Goal: Transaction & Acquisition: Purchase product/service

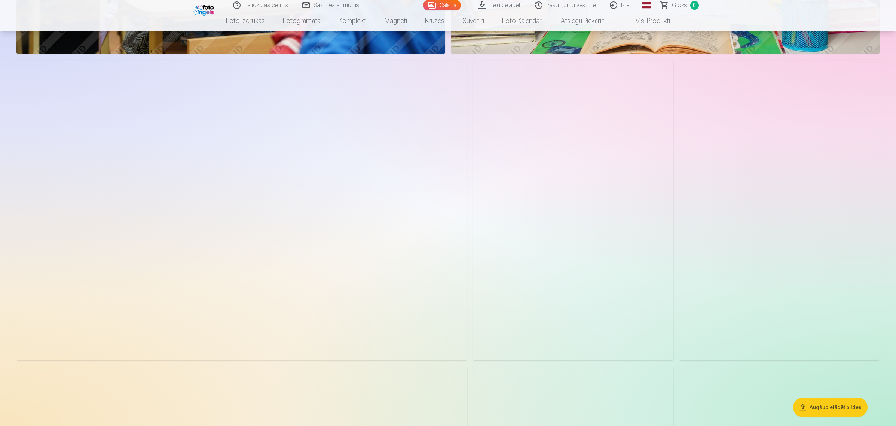
scroll to position [1777, 0]
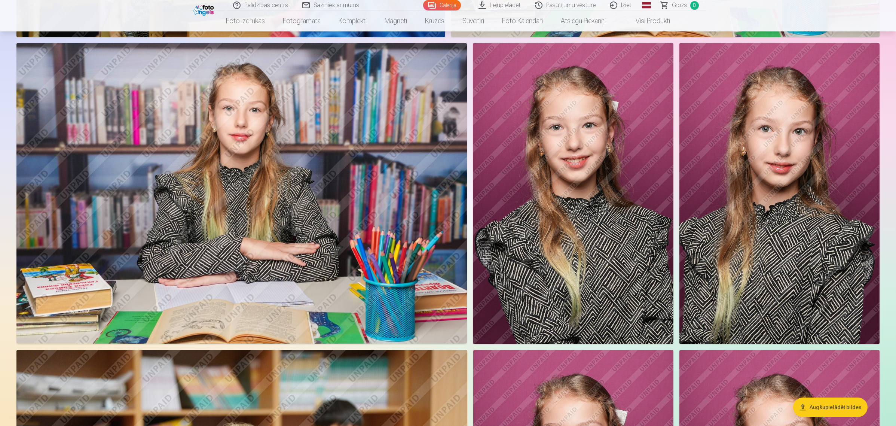
click at [577, 214] on img at bounding box center [573, 193] width 200 height 300
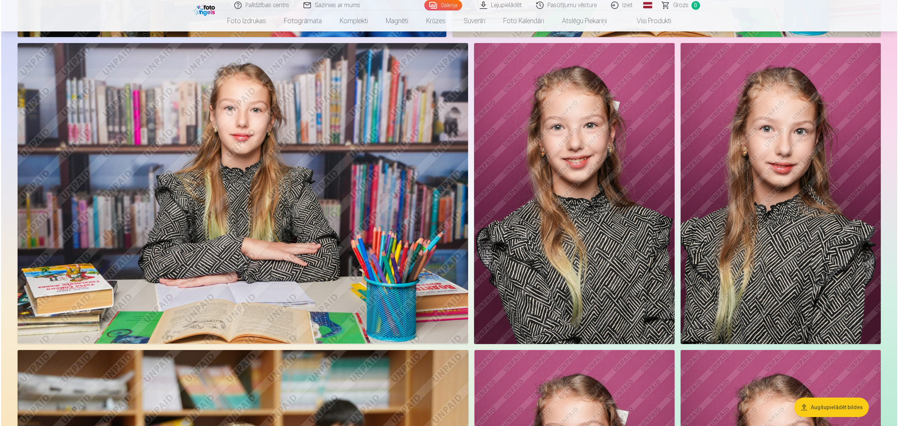
scroll to position [1780, 0]
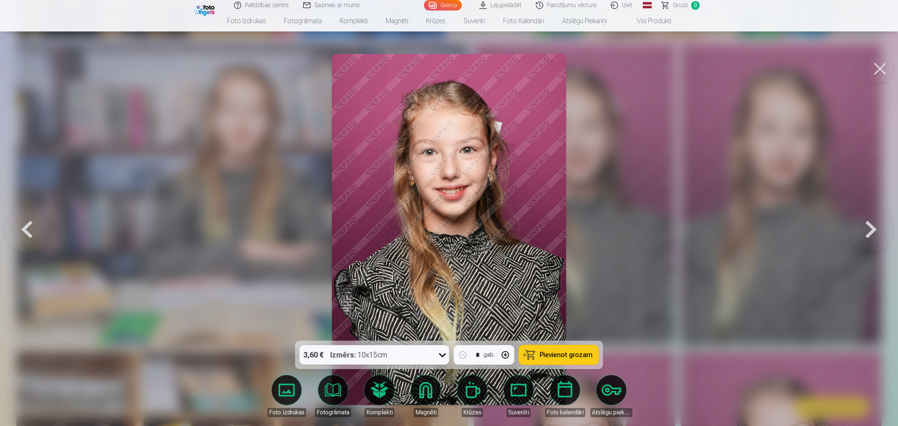
click at [543, 354] on span "Pievienot grozam" at bounding box center [566, 354] width 53 height 7
click at [878, 62] on button at bounding box center [880, 69] width 30 height 30
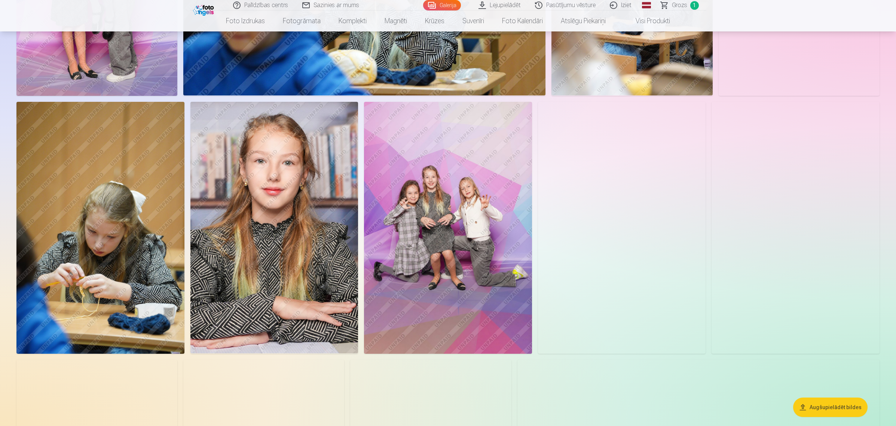
scroll to position [514, 0]
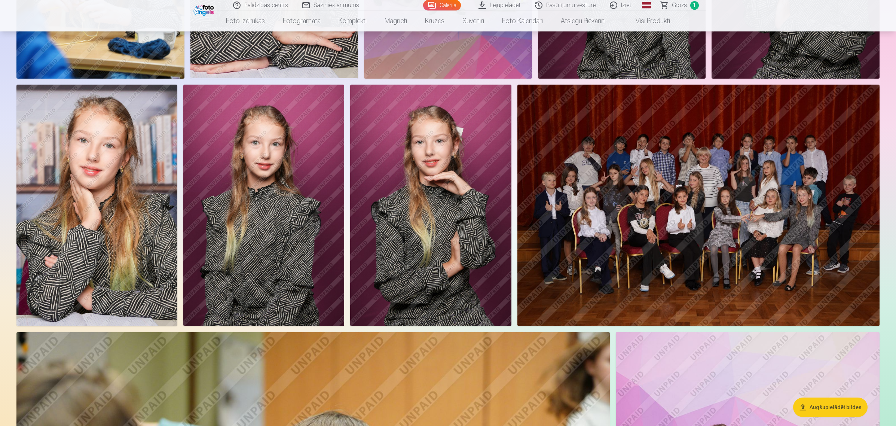
click at [114, 214] on img at bounding box center [96, 206] width 161 height 242
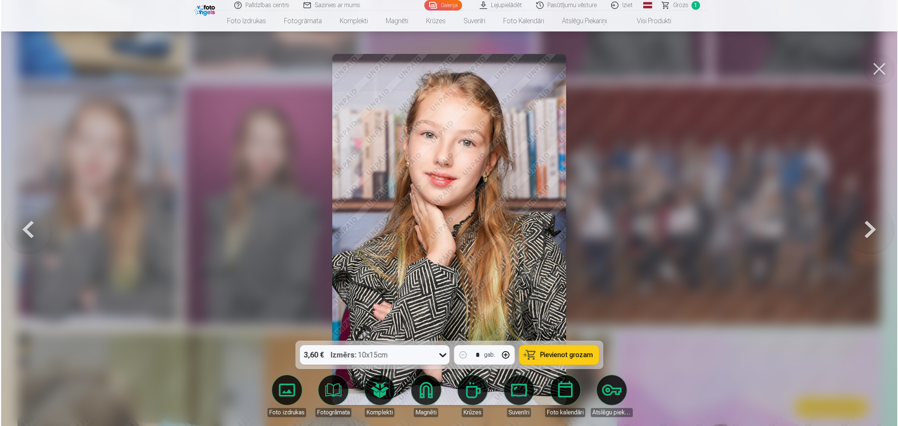
scroll to position [796, 0]
click at [582, 360] on button "Pievienot grozam" at bounding box center [559, 354] width 80 height 19
click at [876, 70] on button at bounding box center [880, 69] width 30 height 30
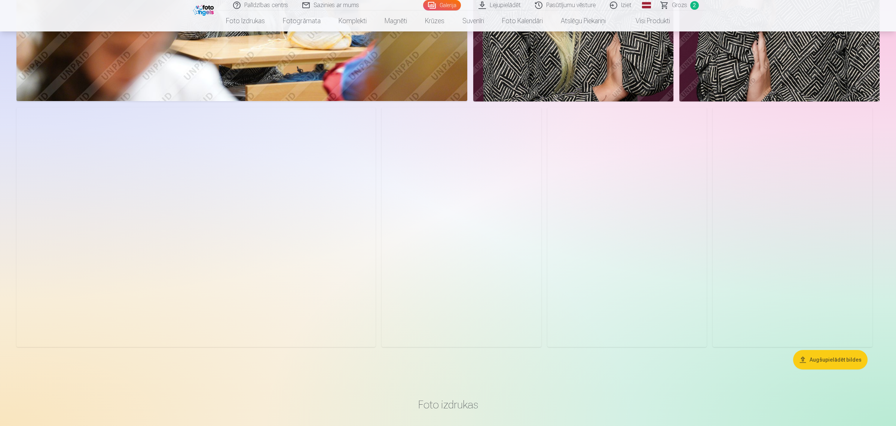
scroll to position [2338, 0]
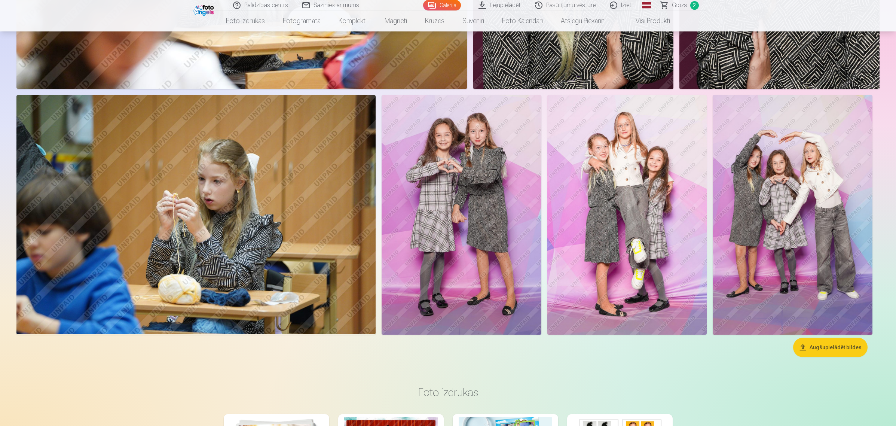
click at [472, 200] on img at bounding box center [462, 214] width 160 height 239
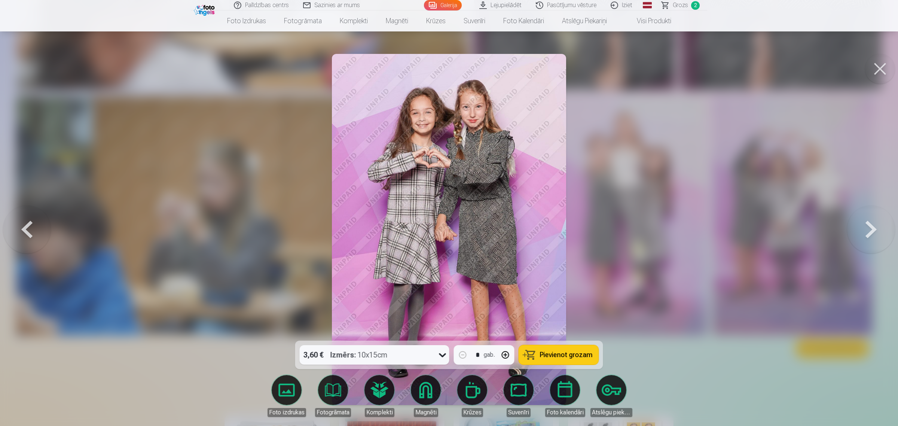
click at [543, 360] on button "Pievienot grozam" at bounding box center [559, 354] width 80 height 19
click at [880, 66] on button at bounding box center [880, 69] width 30 height 30
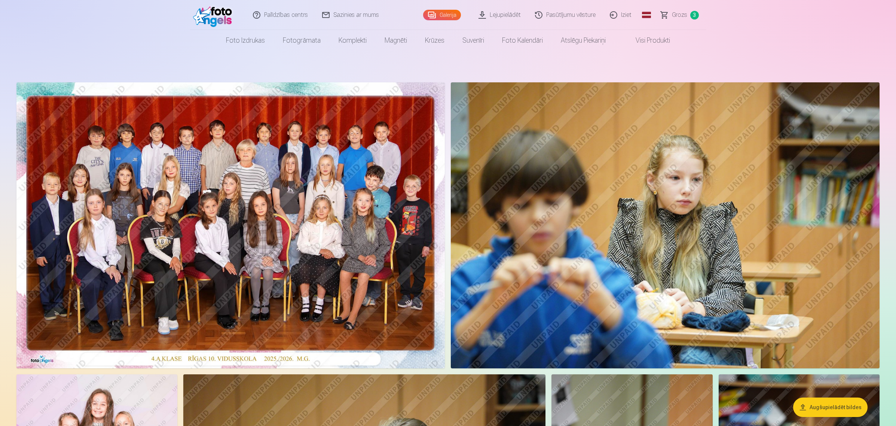
click at [318, 185] on img at bounding box center [230, 225] width 428 height 286
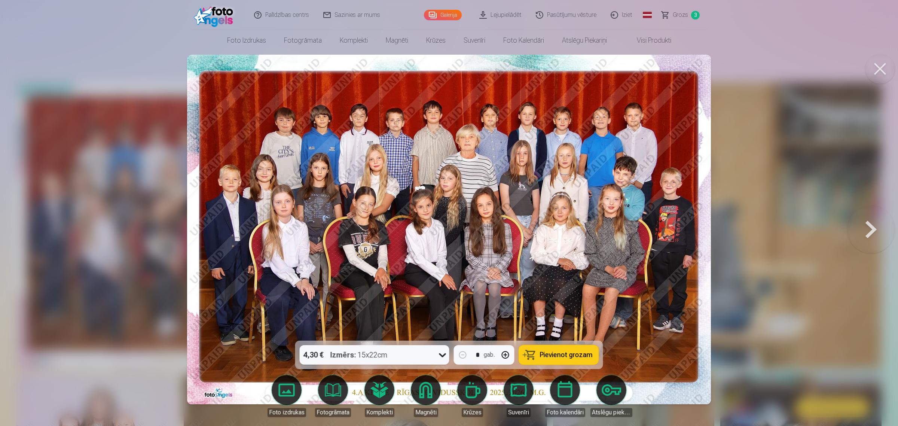
click at [565, 356] on span "Pievienot grozam" at bounding box center [566, 354] width 53 height 7
click at [880, 79] on button at bounding box center [880, 69] width 30 height 30
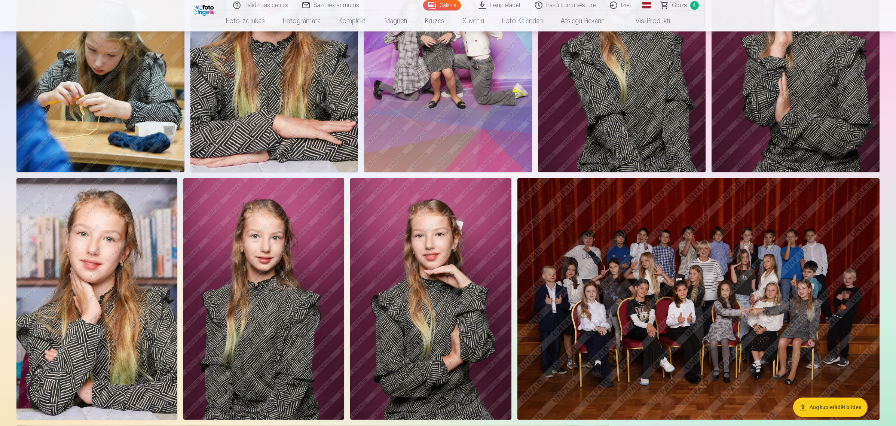
click at [643, 296] on img at bounding box center [698, 298] width 362 height 241
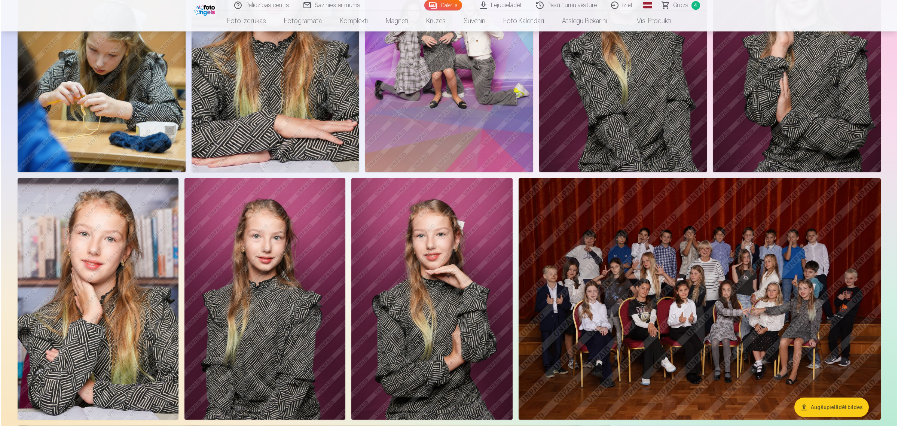
scroll to position [703, 0]
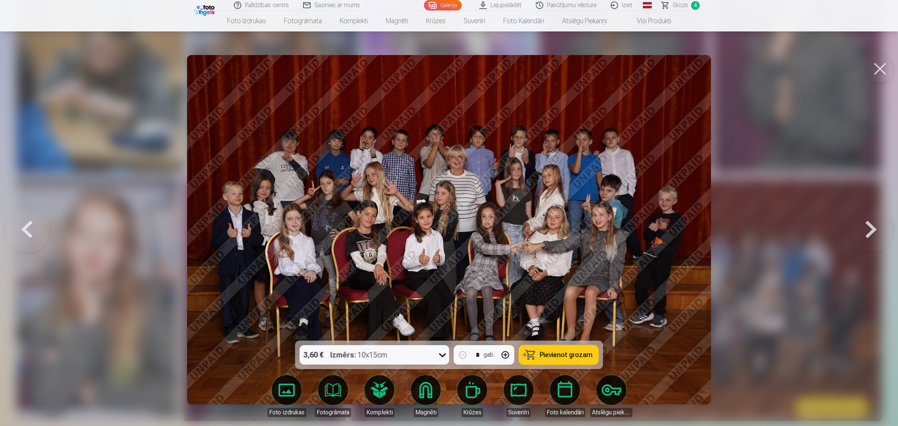
click at [885, 68] on button at bounding box center [880, 69] width 30 height 30
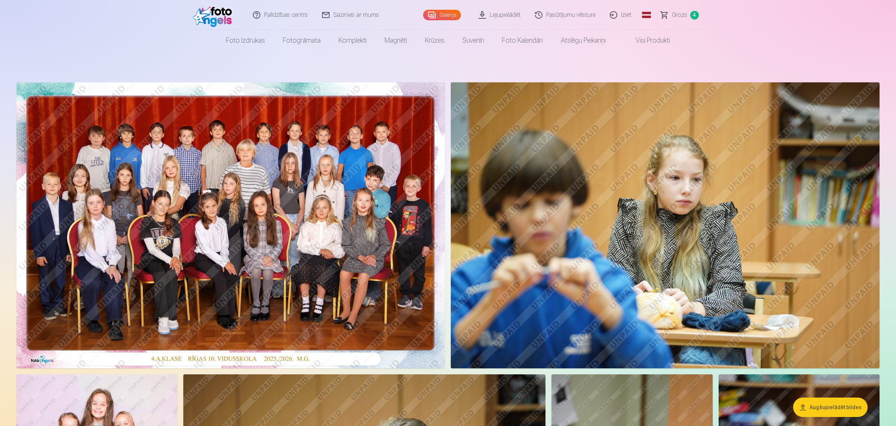
click at [678, 15] on span "Grozs" at bounding box center [679, 14] width 15 height 9
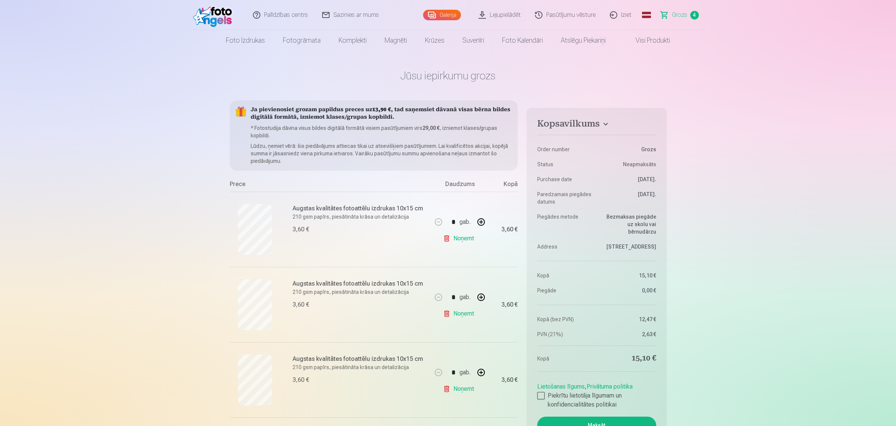
click at [657, 42] on link "Visi produkti" at bounding box center [647, 40] width 64 height 21
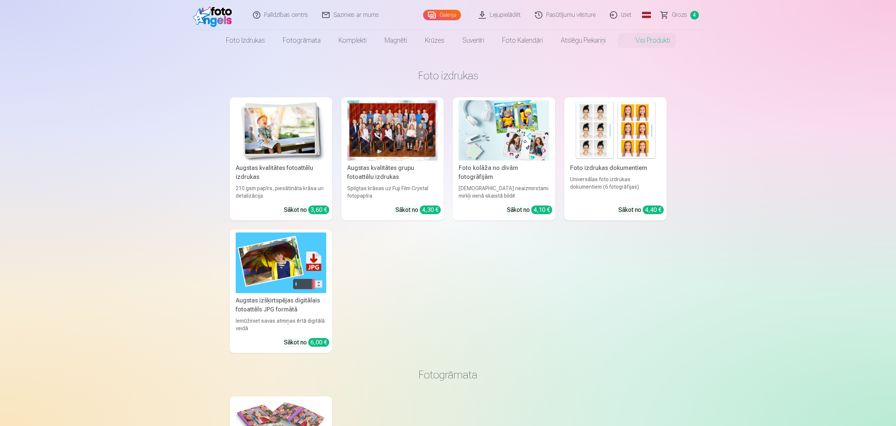
click at [497, 150] on img at bounding box center [504, 130] width 91 height 60
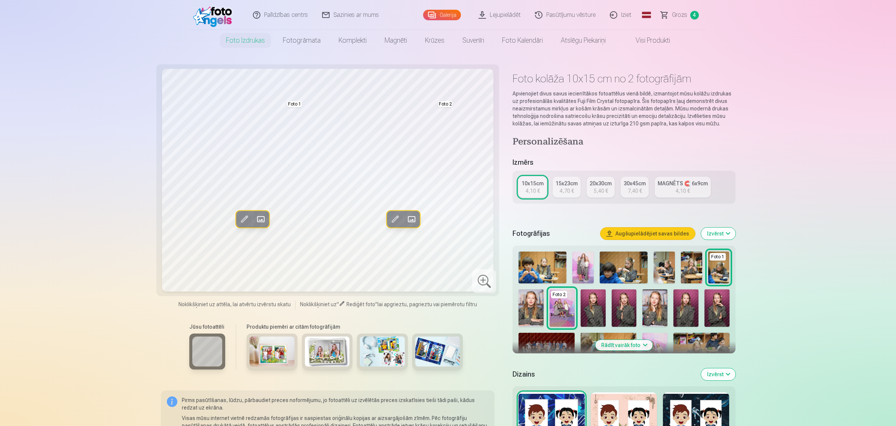
click at [597, 302] on img at bounding box center [593, 307] width 25 height 37
click at [620, 266] on img at bounding box center [624, 267] width 48 height 32
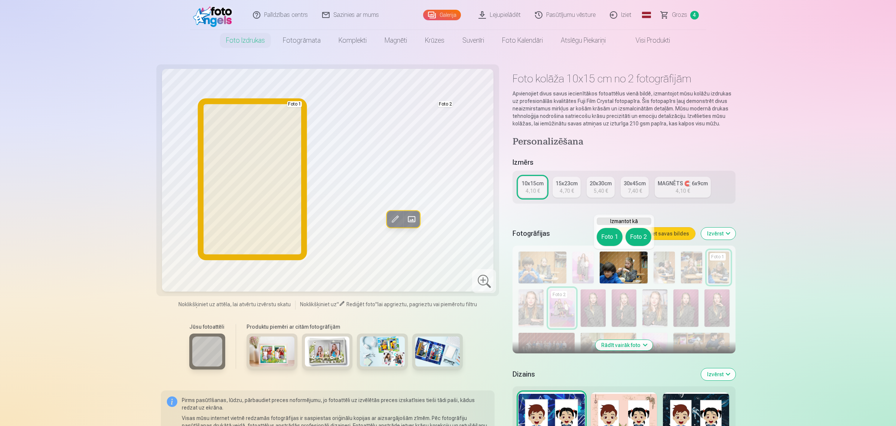
click at [609, 245] on button "Foto 1" at bounding box center [610, 237] width 26 height 18
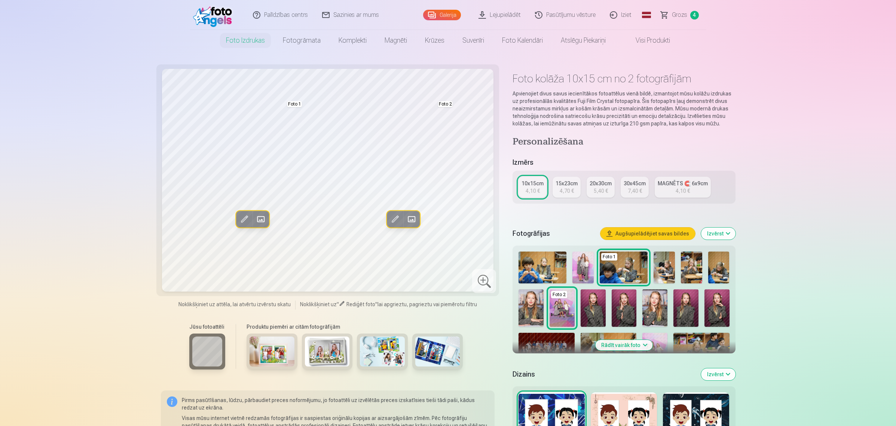
click at [438, 15] on link "Galerija" at bounding box center [442, 15] width 38 height 10
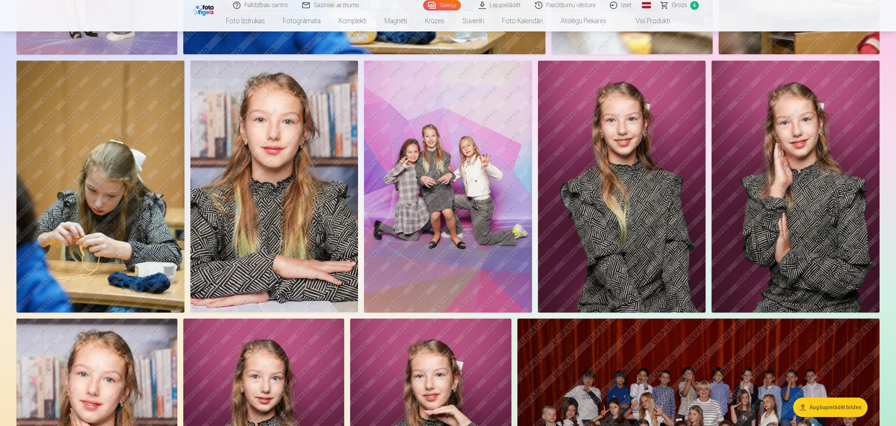
scroll to position [608, 0]
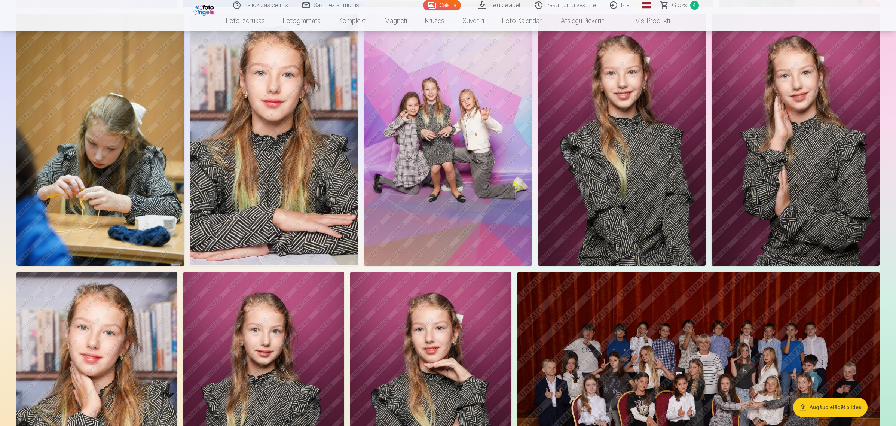
click at [634, 146] on img at bounding box center [622, 140] width 168 height 252
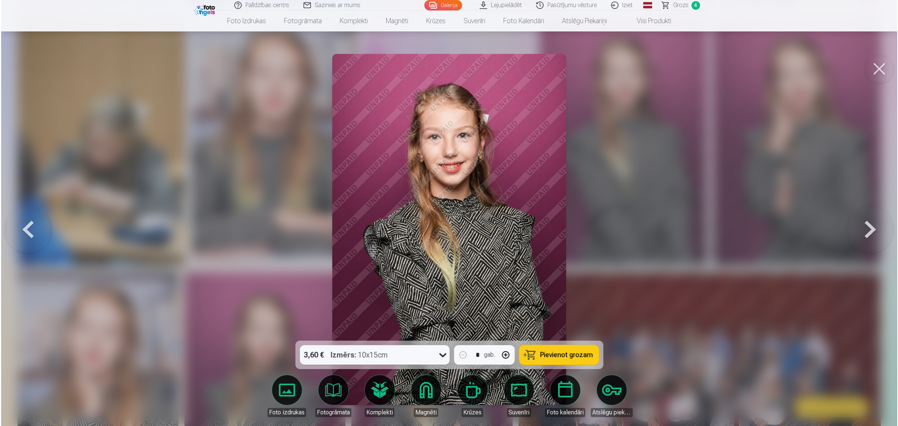
scroll to position [608, 0]
click at [541, 352] on span "Pievienot grozam" at bounding box center [566, 354] width 53 height 7
click at [880, 64] on button at bounding box center [880, 69] width 30 height 30
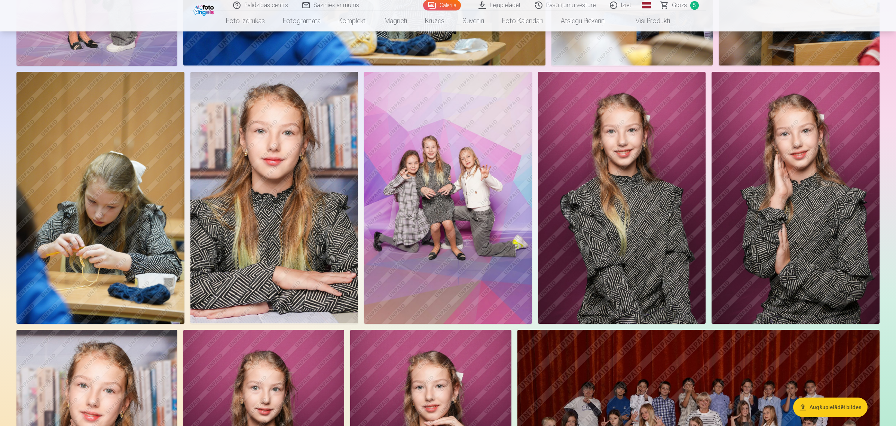
scroll to position [501, 0]
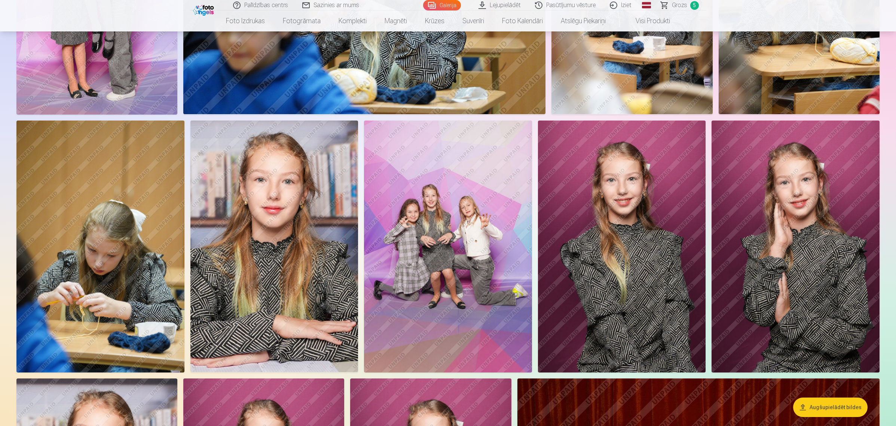
click at [642, 21] on link "Visi produkti" at bounding box center [647, 20] width 64 height 21
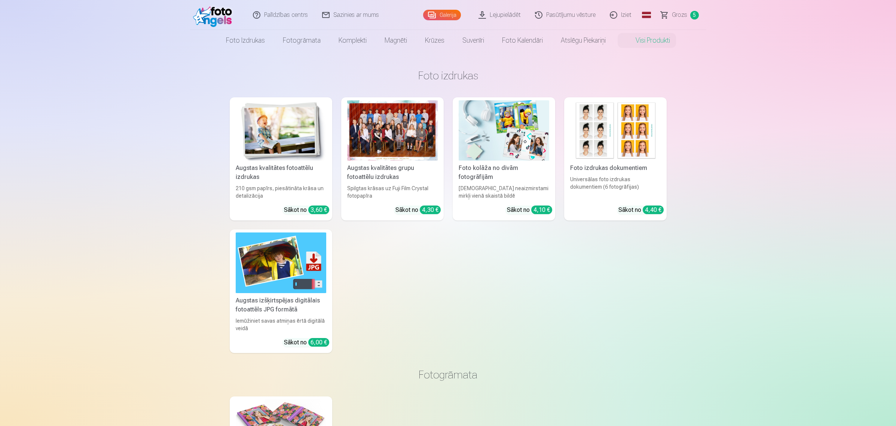
click at [496, 143] on img at bounding box center [504, 130] width 91 height 60
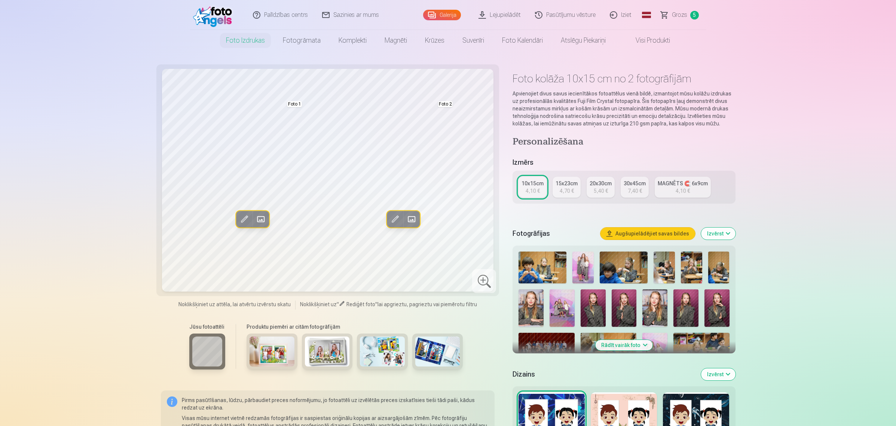
click at [687, 305] on img at bounding box center [685, 307] width 25 height 37
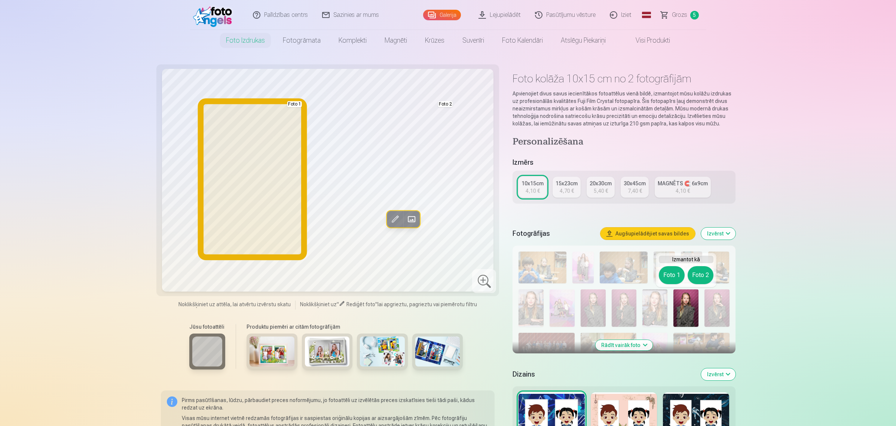
click at [668, 274] on button "Foto 1" at bounding box center [672, 275] width 26 height 18
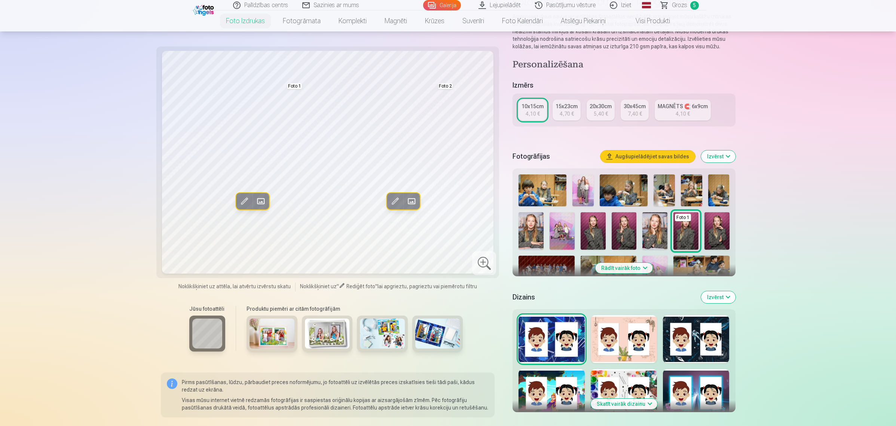
scroll to position [94, 0]
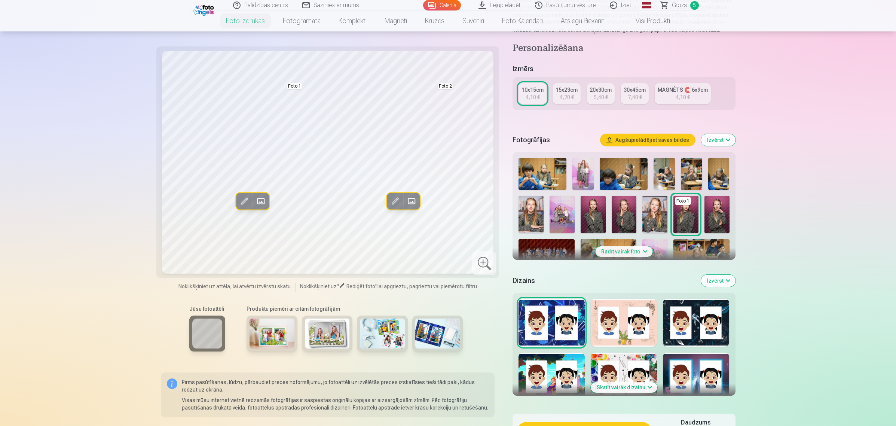
click at [630, 253] on button "Rādīt vairāk foto" at bounding box center [623, 251] width 57 height 10
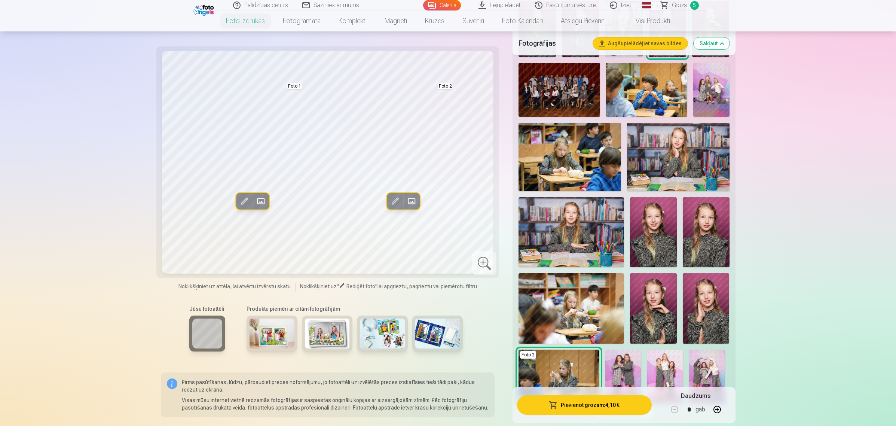
scroll to position [374, 0]
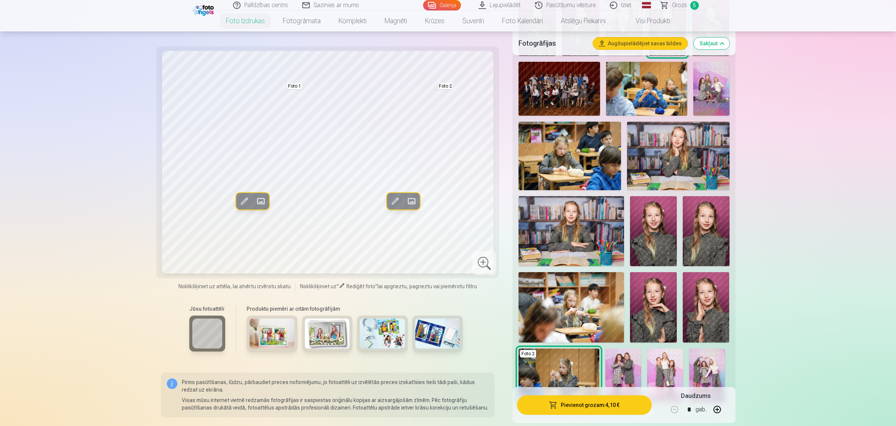
click at [724, 232] on img at bounding box center [706, 231] width 47 height 70
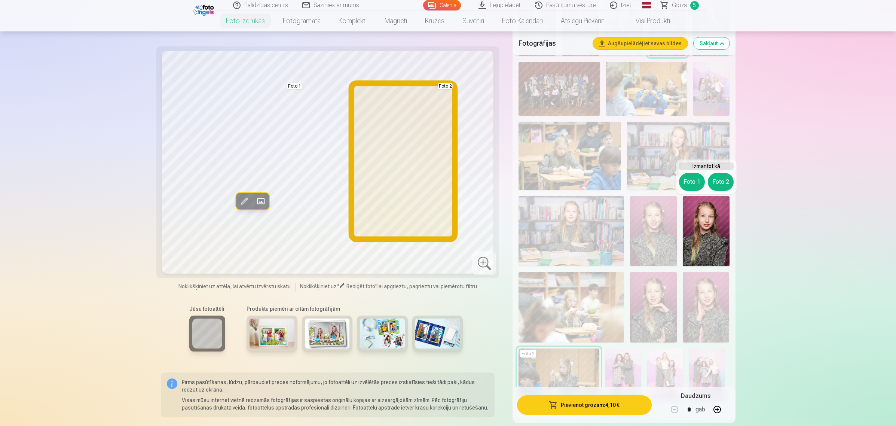
click at [730, 178] on button "Foto 2" at bounding box center [721, 182] width 26 height 18
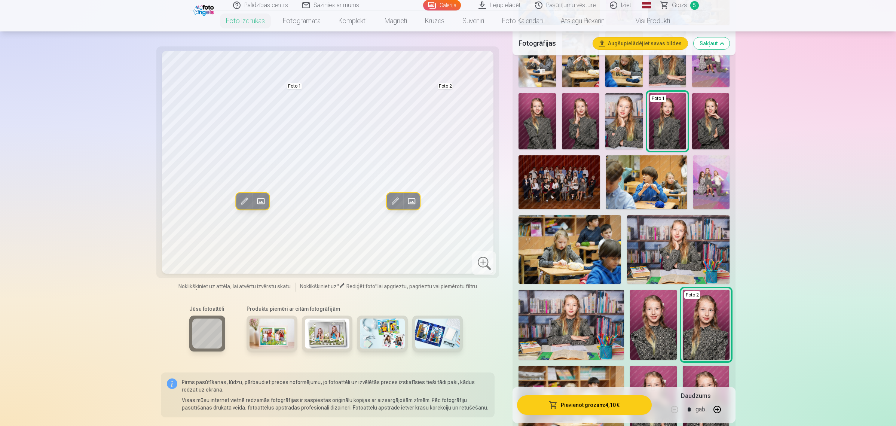
scroll to position [327, 0]
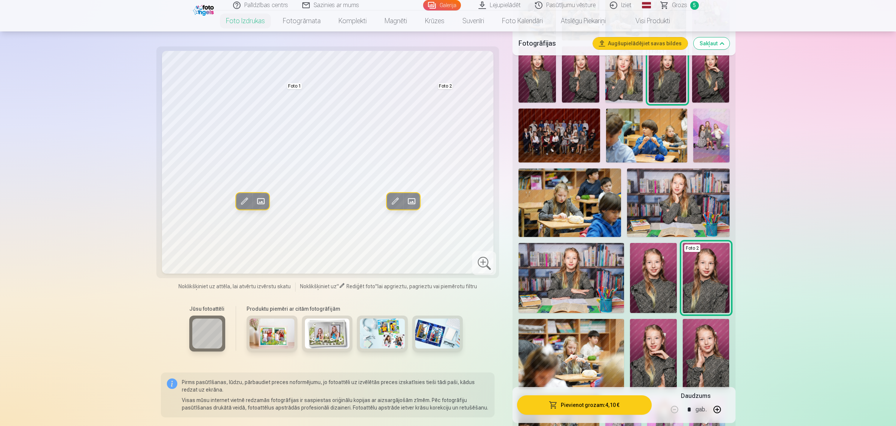
click at [690, 7] on span "5" at bounding box center [694, 5] width 9 height 9
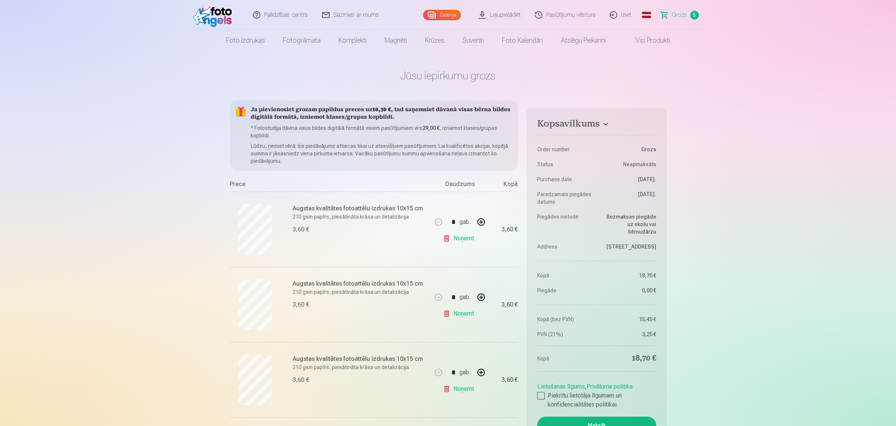
click at [458, 10] on link "Galerija" at bounding box center [442, 15] width 38 height 10
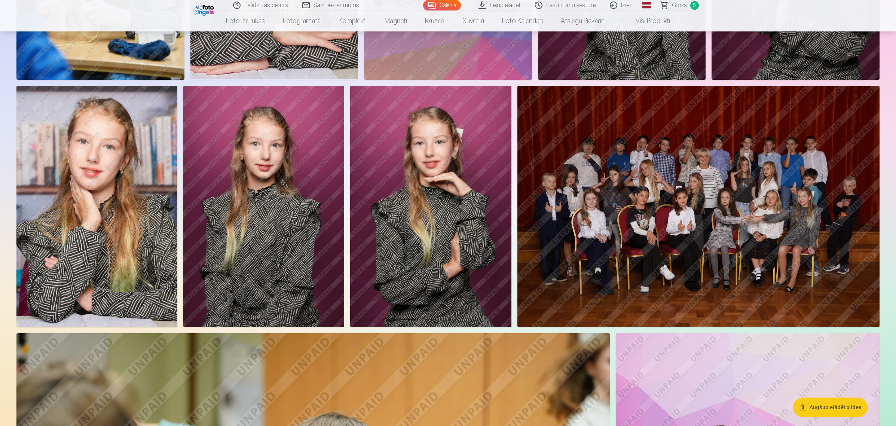
scroll to position [795, 0]
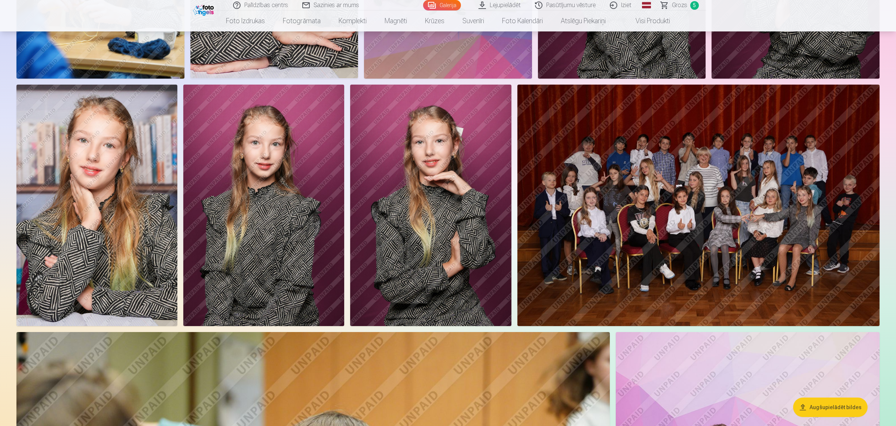
click at [268, 216] on img at bounding box center [263, 206] width 161 height 242
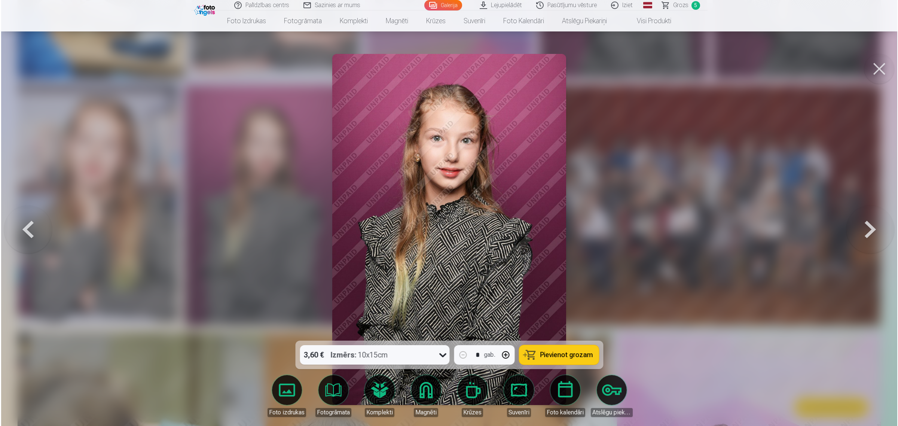
scroll to position [796, 0]
click at [887, 62] on button at bounding box center [880, 69] width 30 height 30
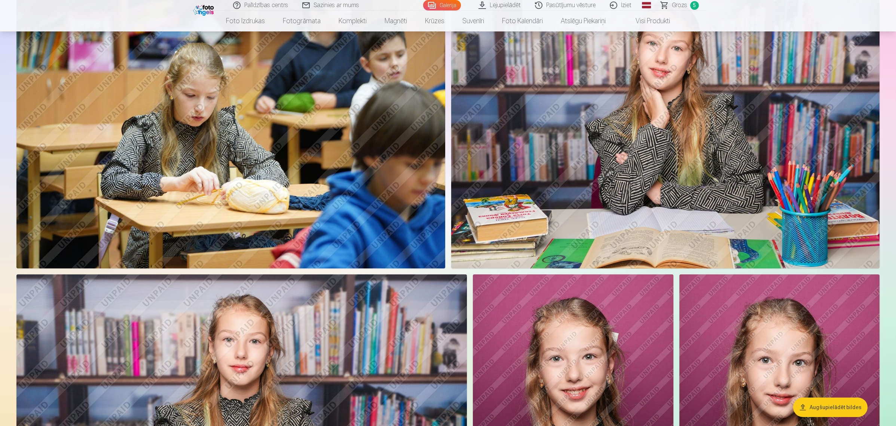
scroll to position [1730, 0]
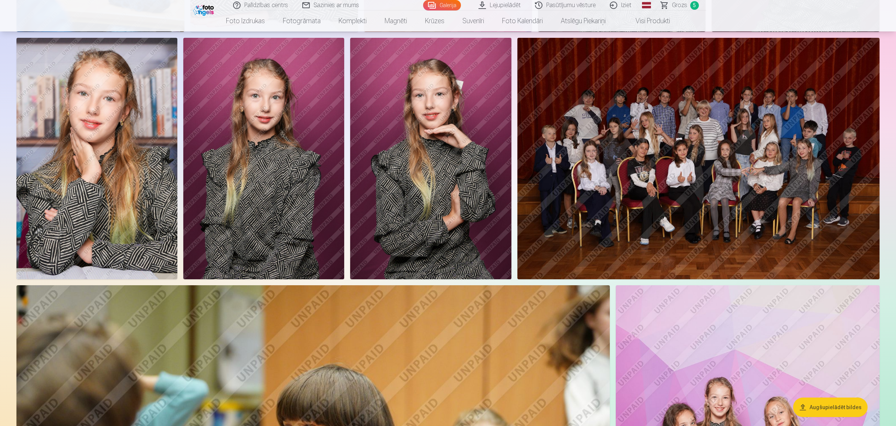
click at [245, 222] on img at bounding box center [263, 159] width 161 height 242
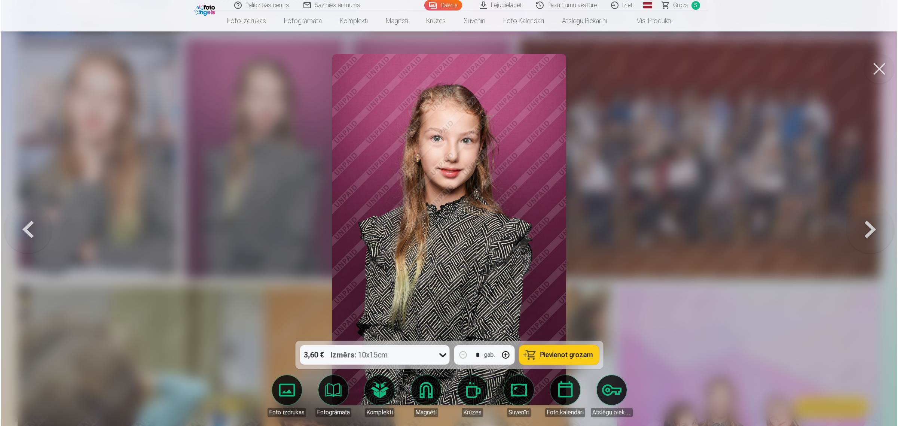
scroll to position [843, 0]
click at [581, 357] on span "Pievienot grozam" at bounding box center [566, 354] width 53 height 7
click at [869, 76] on button at bounding box center [880, 69] width 30 height 30
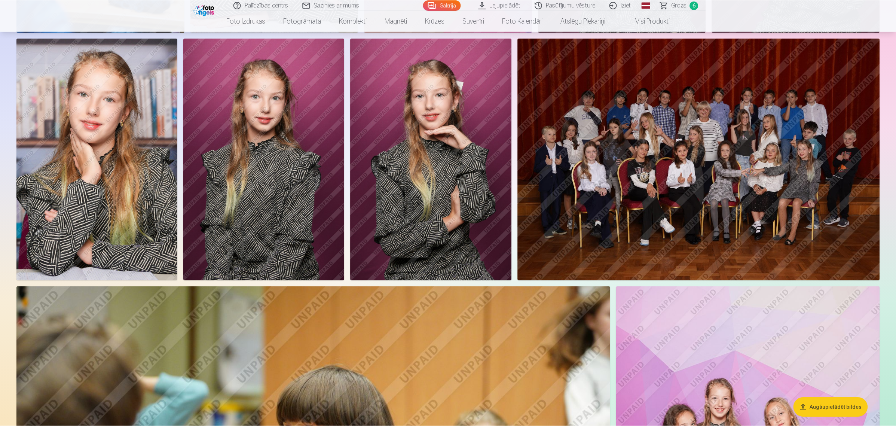
scroll to position [842, 0]
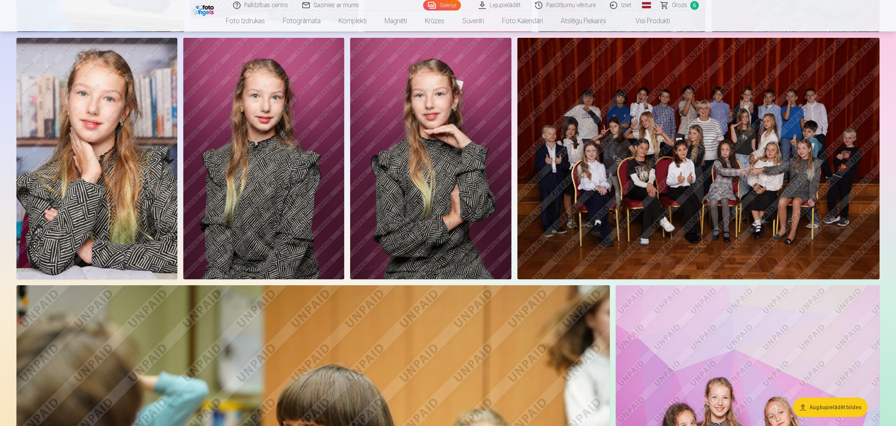
click at [679, 4] on span "Grozs" at bounding box center [679, 5] width 15 height 9
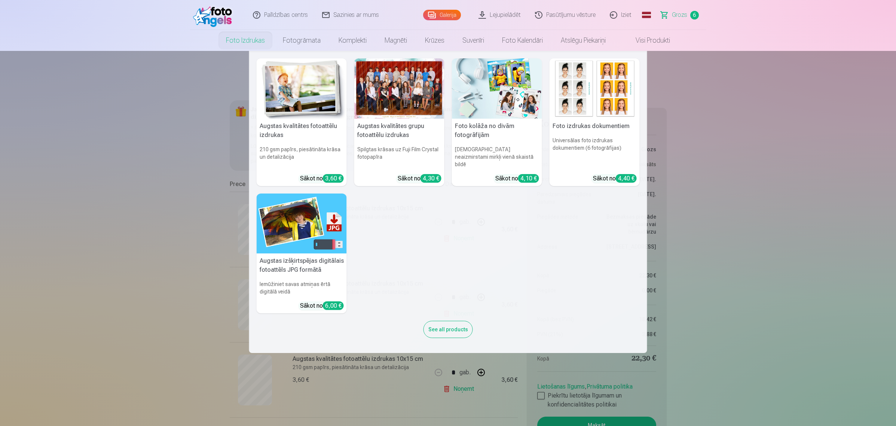
click at [254, 43] on link "Foto izdrukas" at bounding box center [245, 40] width 57 height 21
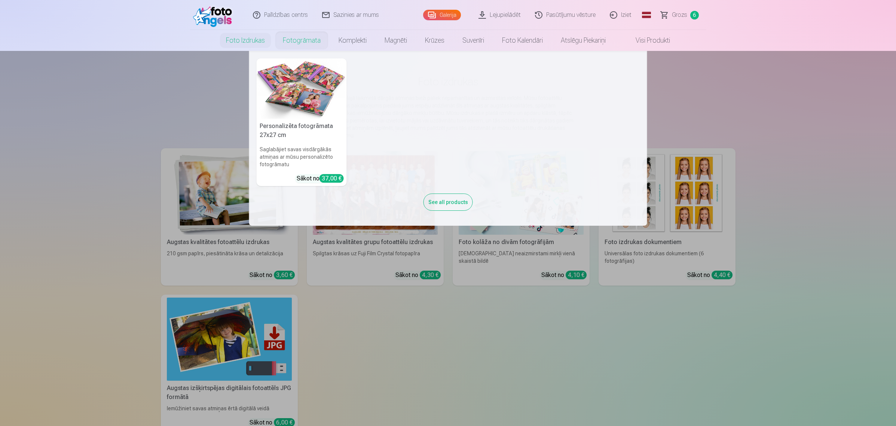
click at [309, 73] on img at bounding box center [302, 88] width 90 height 60
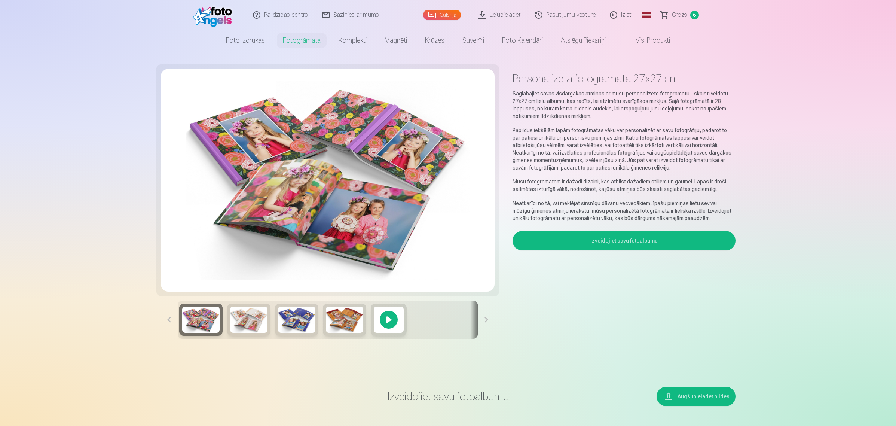
click at [582, 244] on button "Izveidojiet savu fotoalbumu" at bounding box center [624, 240] width 223 height 19
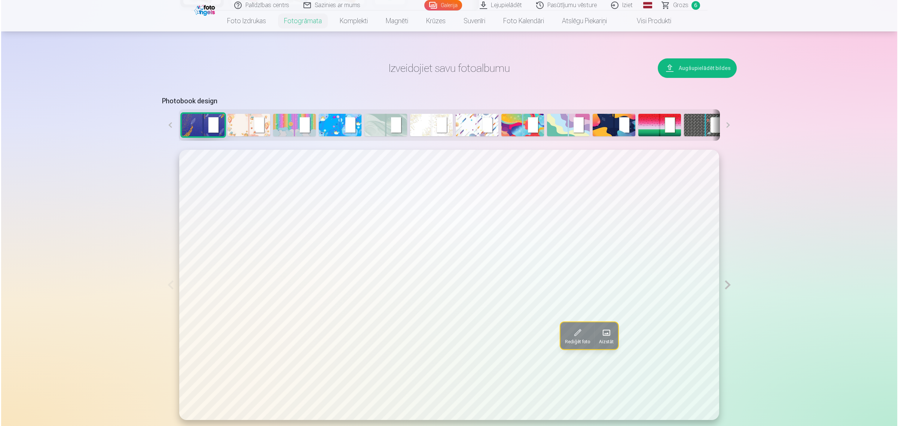
scroll to position [337, 0]
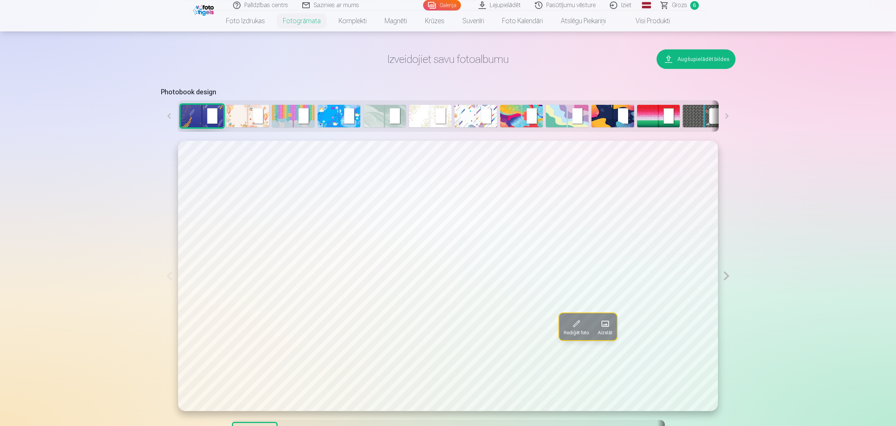
click at [730, 283] on button at bounding box center [726, 276] width 17 height 270
click at [728, 274] on button at bounding box center [726, 276] width 17 height 270
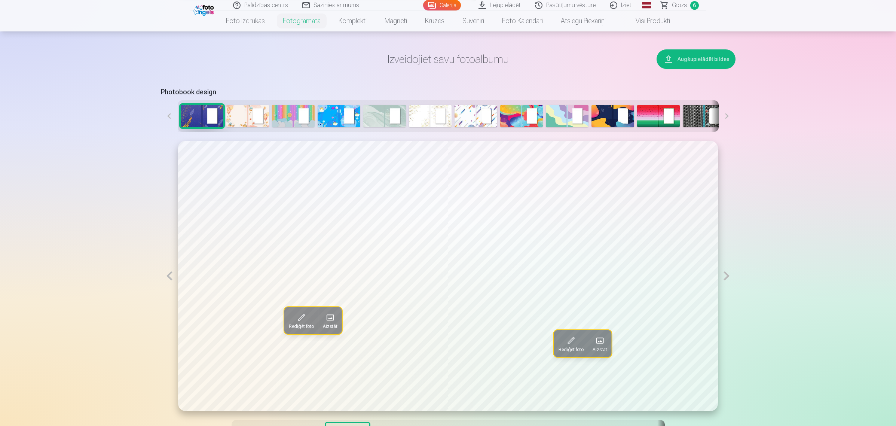
click at [728, 274] on button at bounding box center [726, 276] width 17 height 270
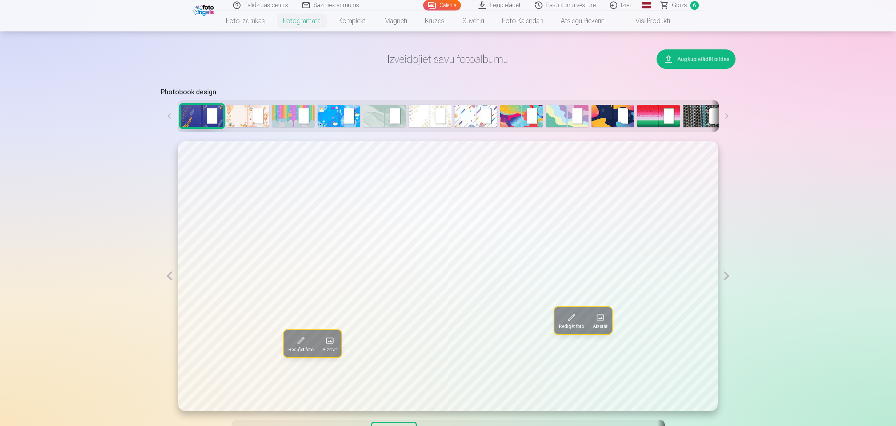
click at [728, 274] on button at bounding box center [726, 276] width 17 height 270
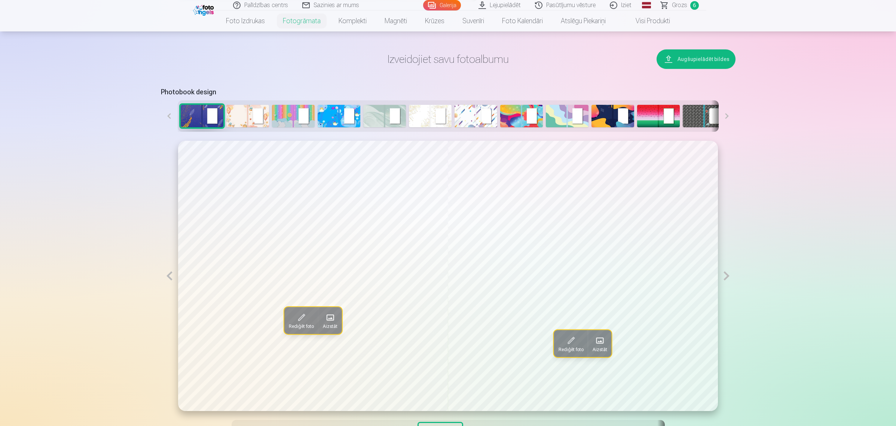
click at [728, 274] on button at bounding box center [726, 276] width 17 height 270
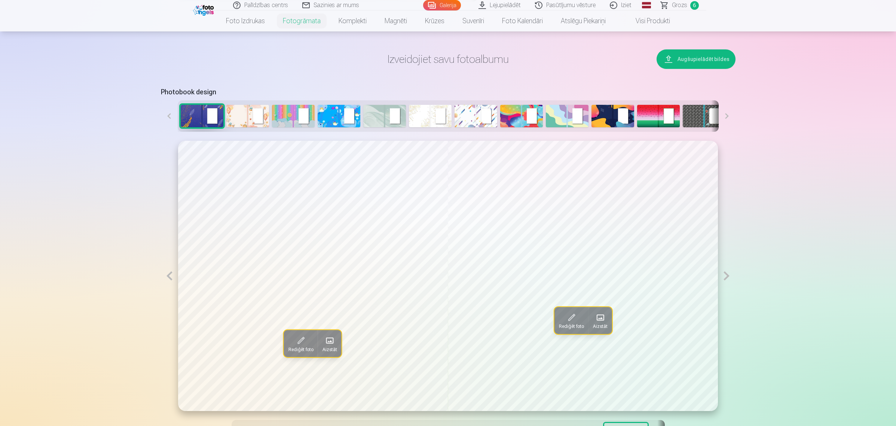
click at [728, 274] on button at bounding box center [726, 276] width 17 height 270
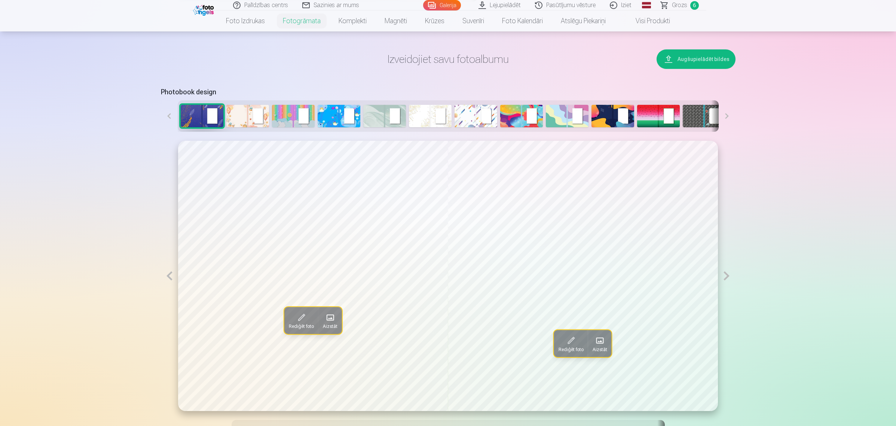
click at [728, 274] on button at bounding box center [726, 276] width 17 height 270
click at [171, 275] on button at bounding box center [169, 276] width 17 height 270
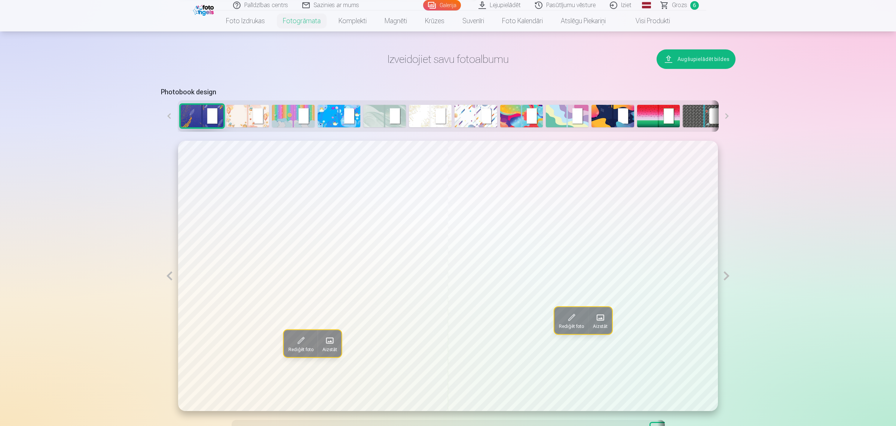
click at [171, 275] on button at bounding box center [169, 276] width 17 height 270
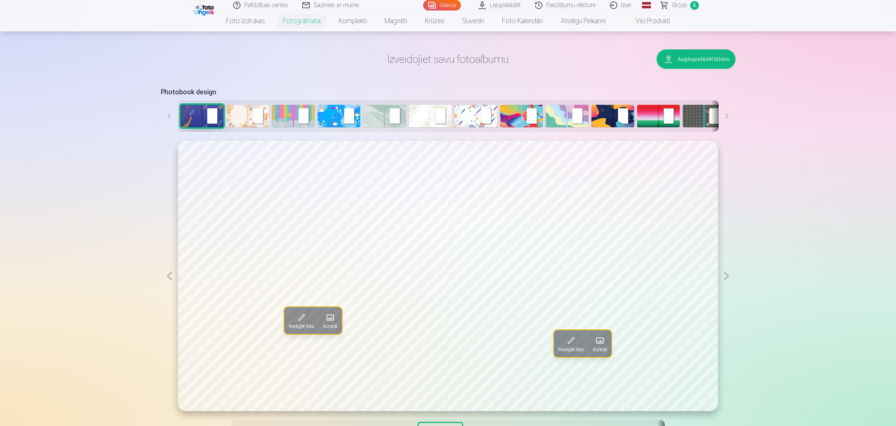
click at [171, 275] on button at bounding box center [169, 276] width 17 height 270
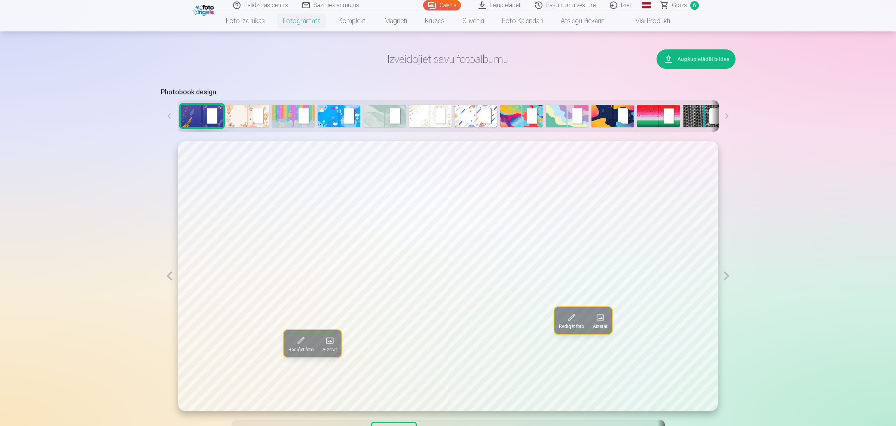
click at [171, 275] on button at bounding box center [169, 276] width 17 height 270
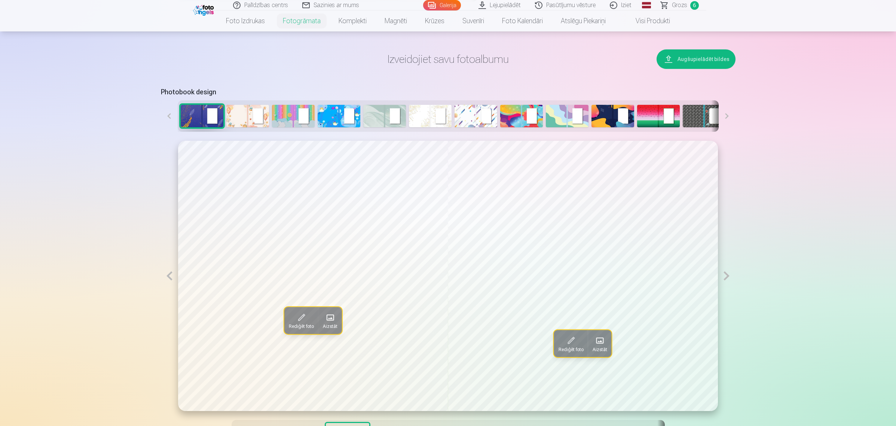
click at [171, 275] on button at bounding box center [169, 276] width 17 height 270
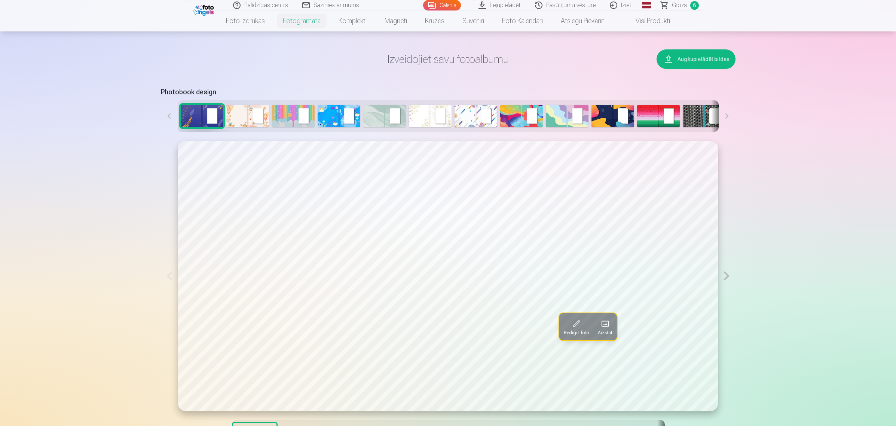
click at [605, 329] on span at bounding box center [605, 324] width 12 height 12
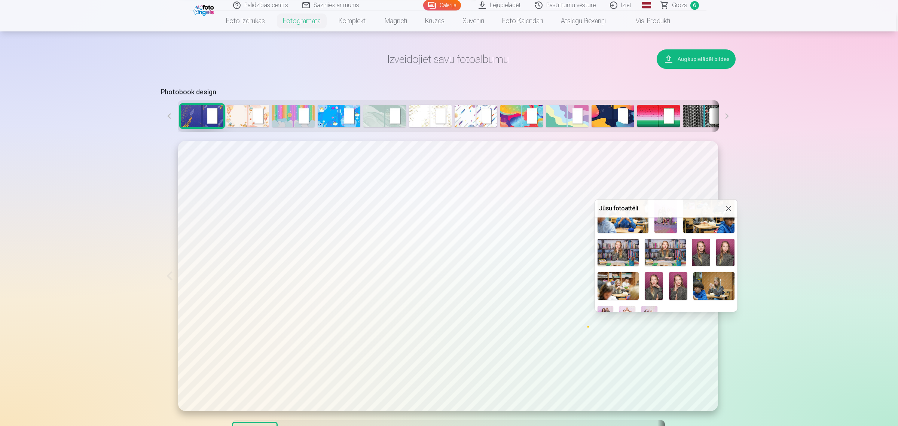
scroll to position [140, 0]
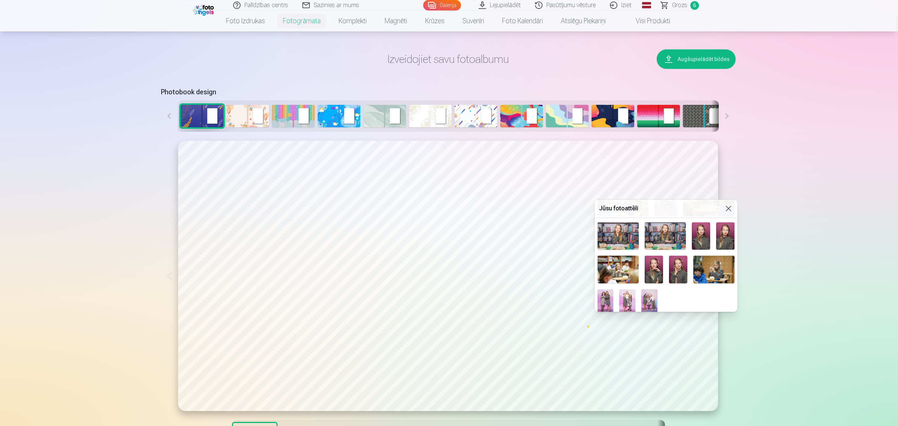
click at [719, 206] on h5 "Jūsu fotoattēli" at bounding box center [661, 208] width 125 height 9
click at [728, 207] on button at bounding box center [728, 208] width 9 height 9
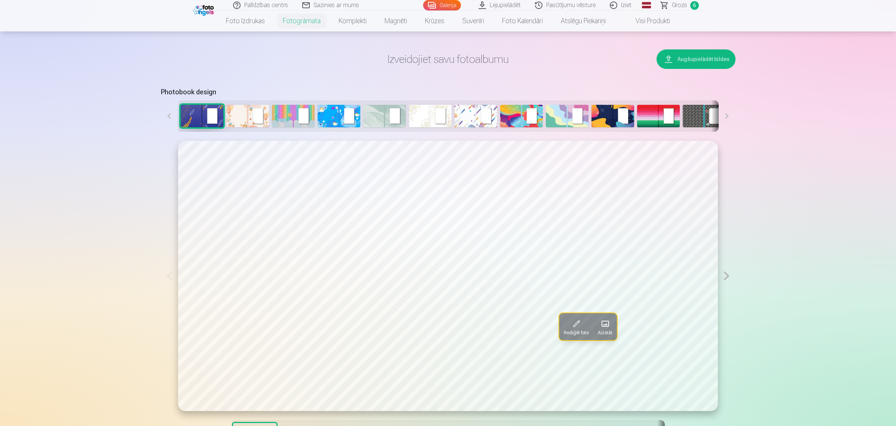
click at [732, 277] on button at bounding box center [726, 276] width 17 height 270
click at [729, 277] on button at bounding box center [726, 276] width 17 height 270
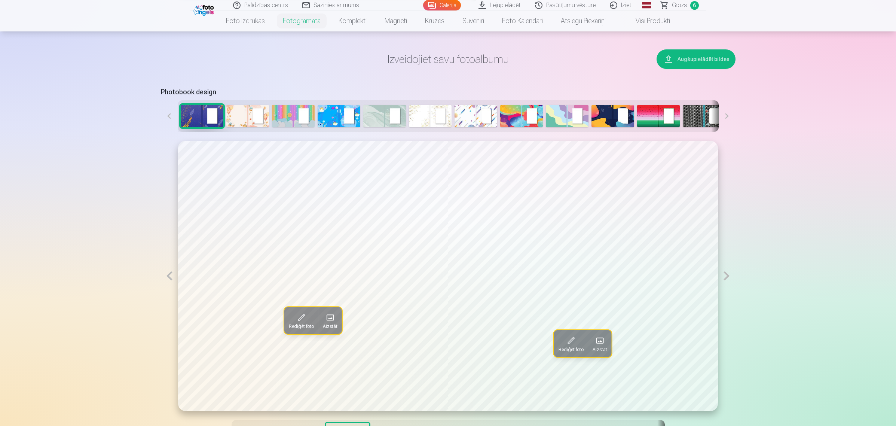
click at [299, 313] on span at bounding box center [301, 317] width 12 height 12
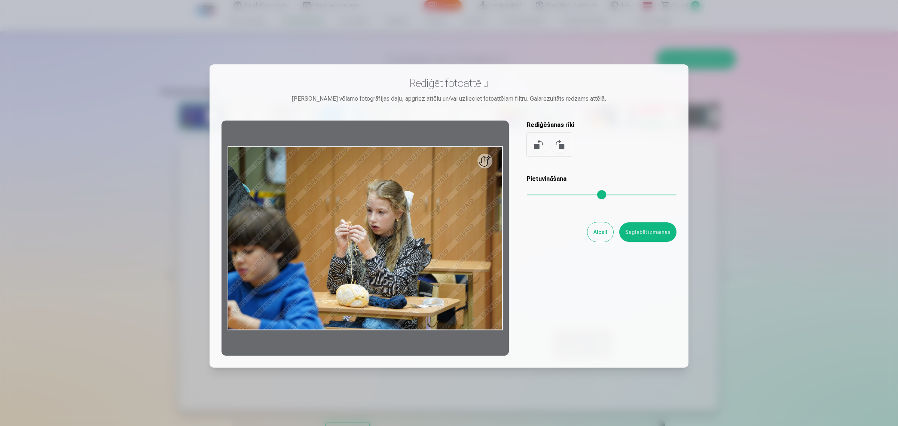
click at [597, 233] on button "Atcelt" at bounding box center [600, 231] width 26 height 19
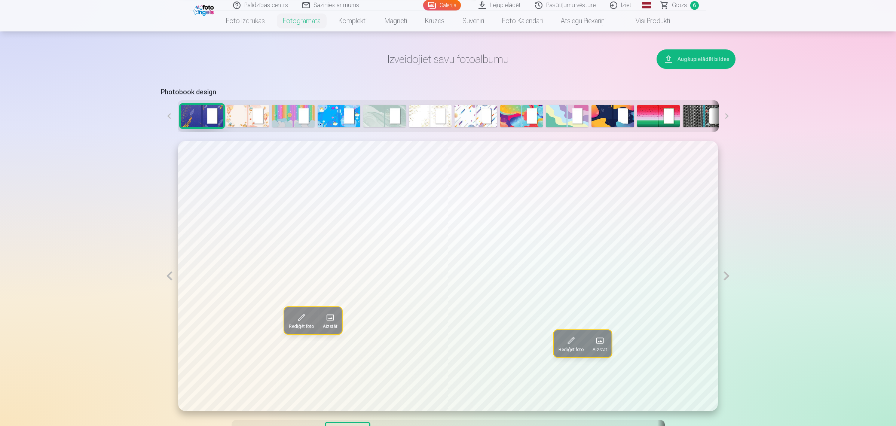
drag, startPoint x: 597, startPoint y: 233, endPoint x: 332, endPoint y: 323, distance: 280.4
click at [332, 323] on span at bounding box center [330, 317] width 12 height 12
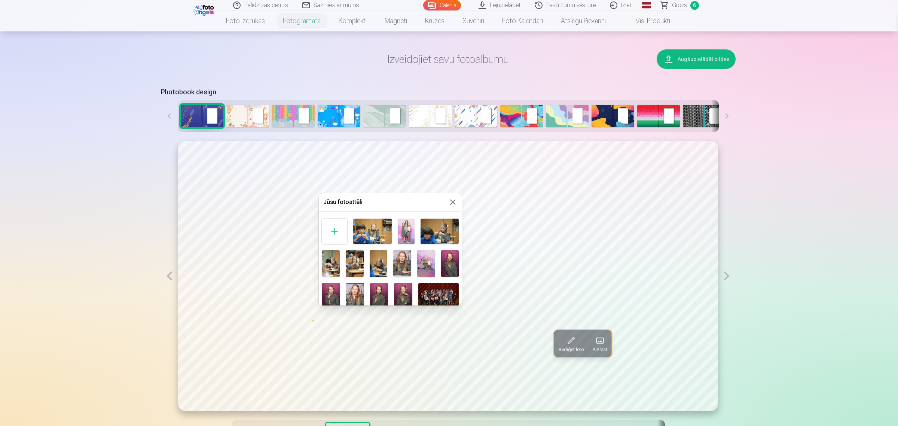
click at [443, 292] on img at bounding box center [438, 296] width 41 height 27
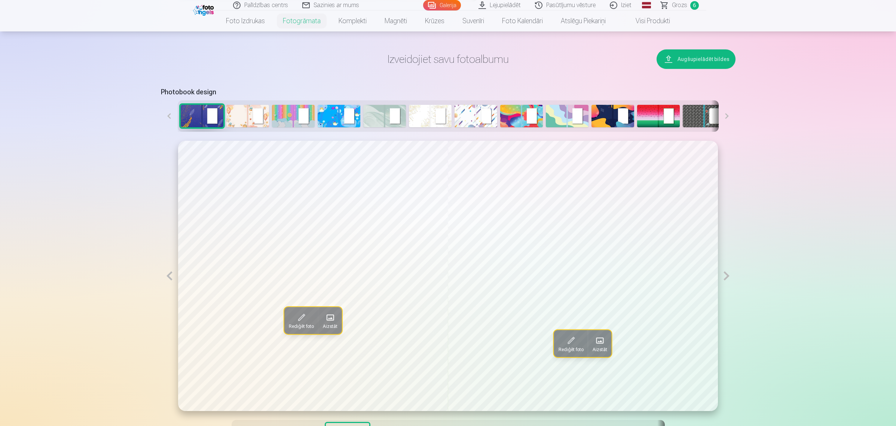
click at [330, 317] on span at bounding box center [330, 317] width 12 height 12
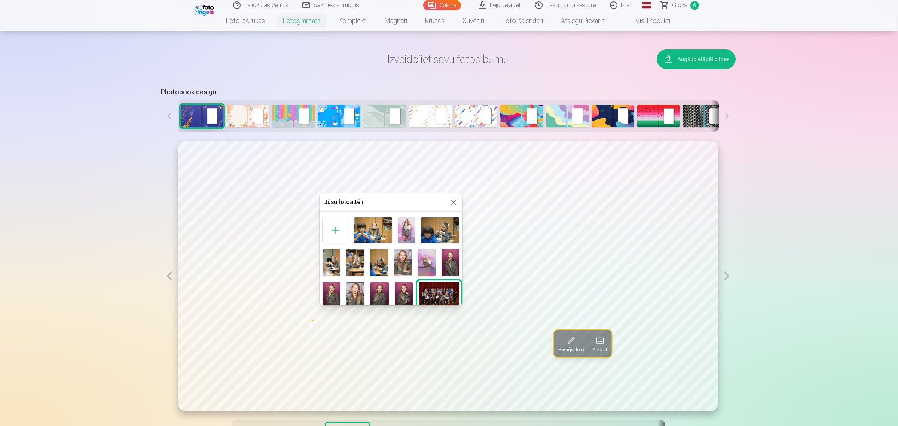
scroll to position [0, 0]
click at [331, 228] on div at bounding box center [334, 230] width 25 height 25
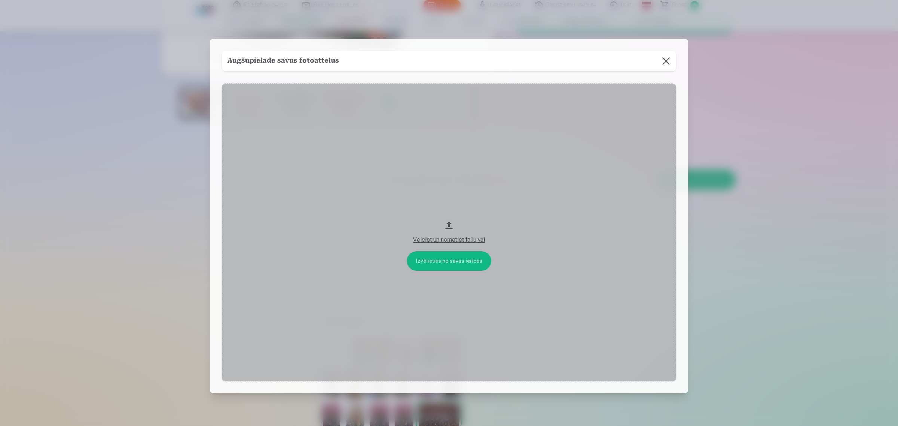
scroll to position [216, 0]
click at [483, 237] on div "Velciet un nometiet failu vai" at bounding box center [449, 239] width 440 height 9
click at [660, 58] on button at bounding box center [665, 61] width 21 height 21
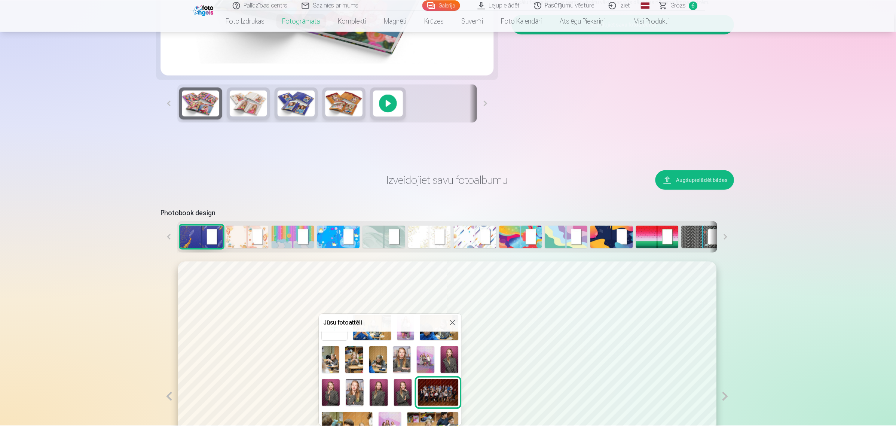
scroll to position [47, 0]
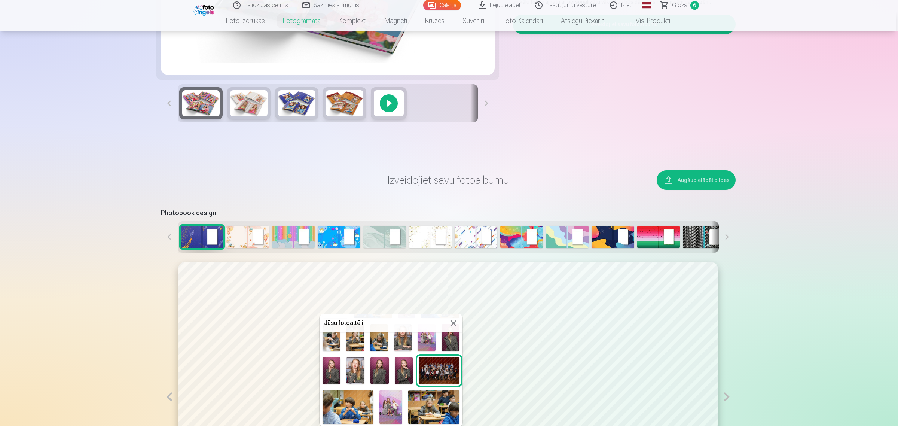
click at [453, 323] on button at bounding box center [453, 322] width 9 height 9
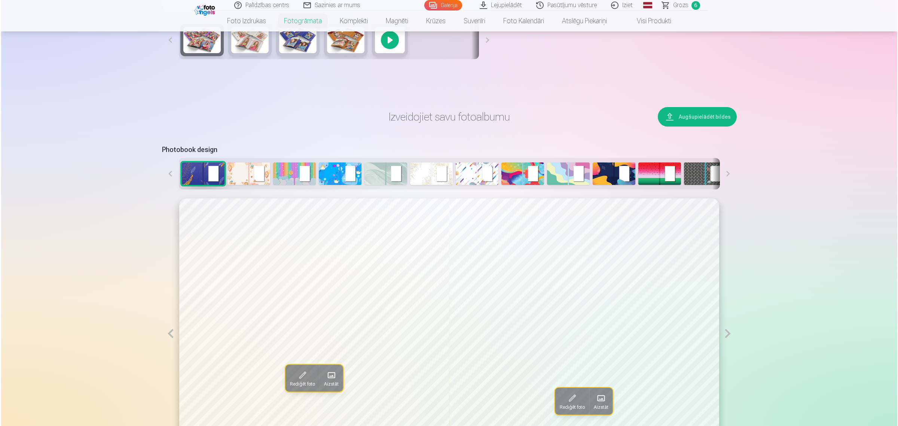
scroll to position [357, 0]
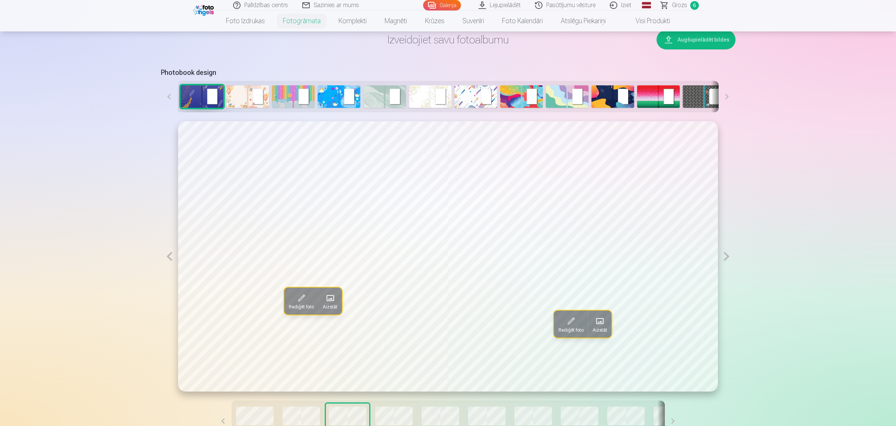
click at [162, 253] on button at bounding box center [169, 256] width 17 height 270
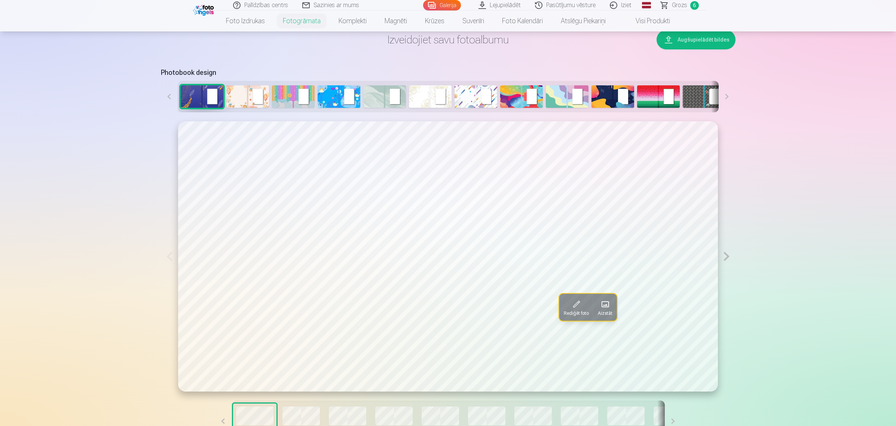
click at [582, 307] on button "Rediģēt foto" at bounding box center [576, 307] width 34 height 27
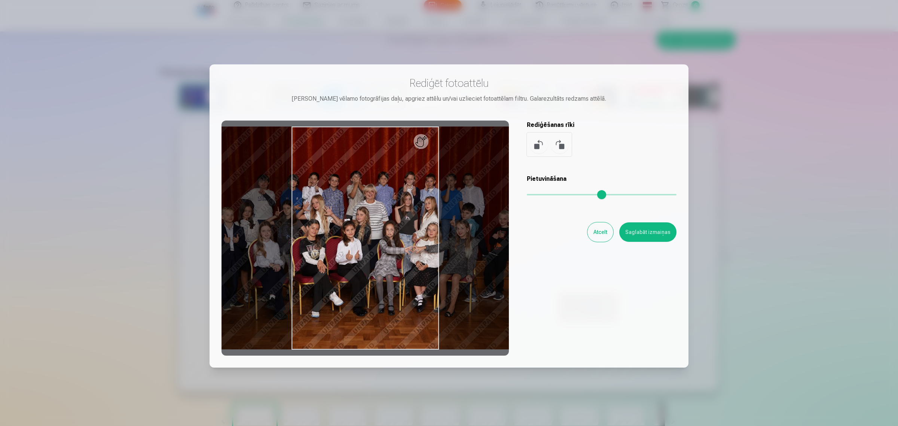
click at [601, 234] on button "Atcelt" at bounding box center [600, 231] width 26 height 19
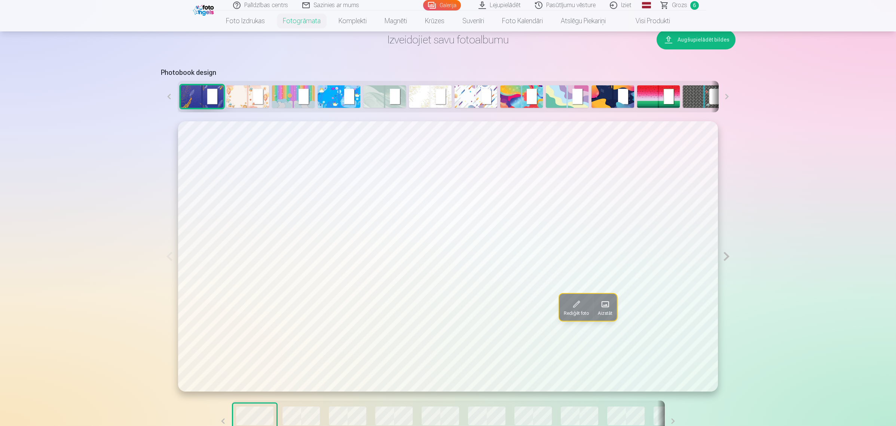
click at [611, 302] on span at bounding box center [605, 304] width 12 height 12
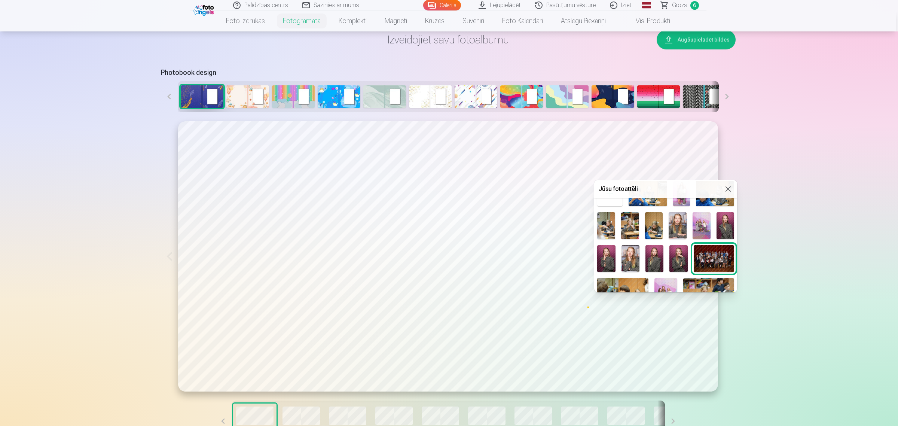
scroll to position [47, 0]
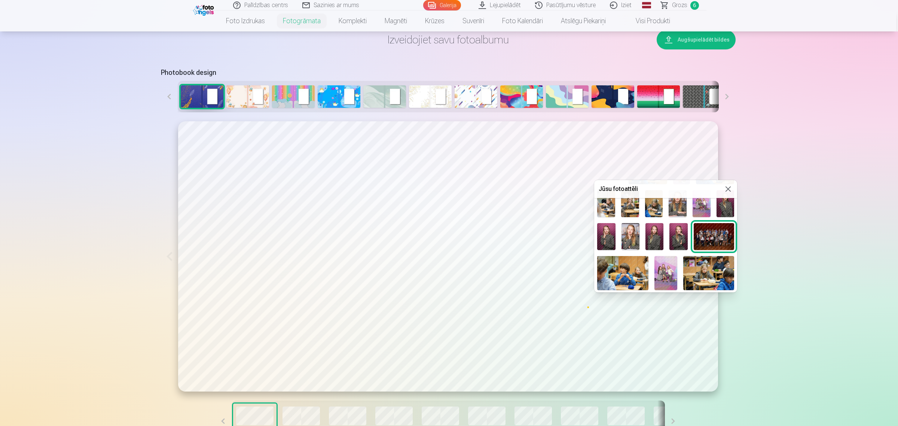
click at [657, 231] on img at bounding box center [654, 236] width 18 height 27
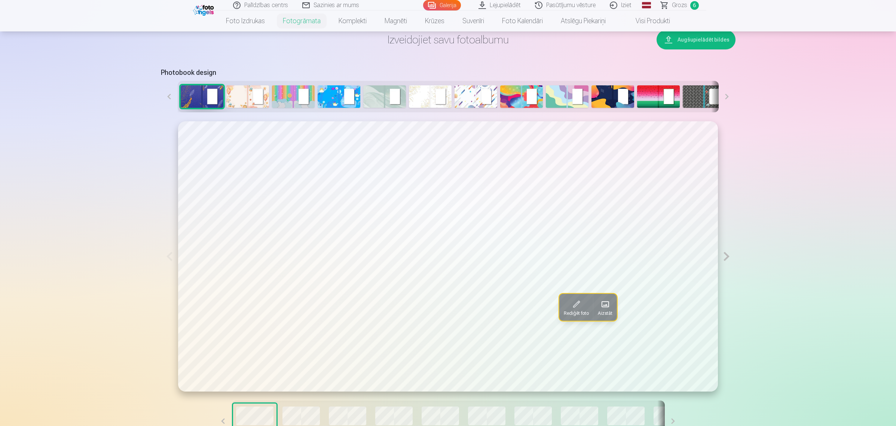
click at [732, 254] on button at bounding box center [726, 256] width 17 height 270
click at [597, 330] on span "Aizstāt" at bounding box center [599, 330] width 15 height 6
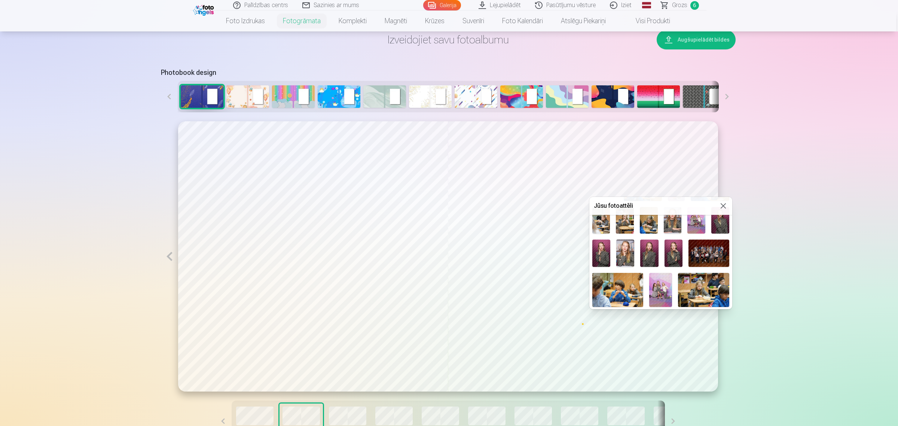
click at [670, 252] on img at bounding box center [673, 252] width 18 height 27
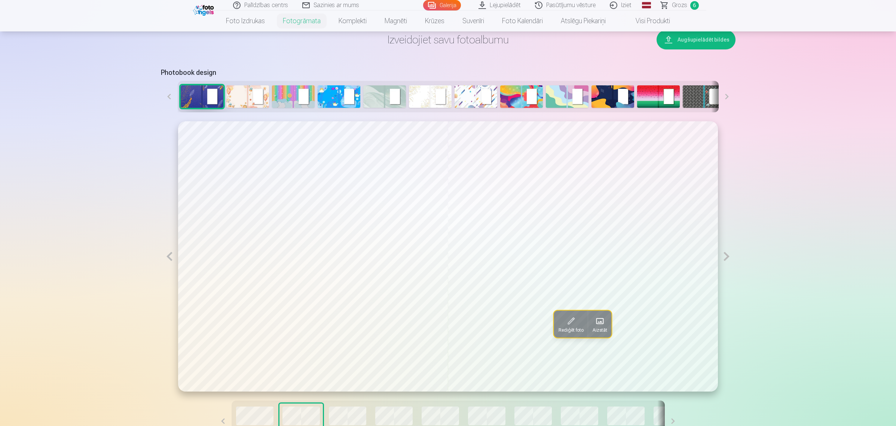
click at [732, 258] on button at bounding box center [726, 256] width 17 height 270
click at [337, 305] on span "Aizstāt" at bounding box center [330, 307] width 15 height 6
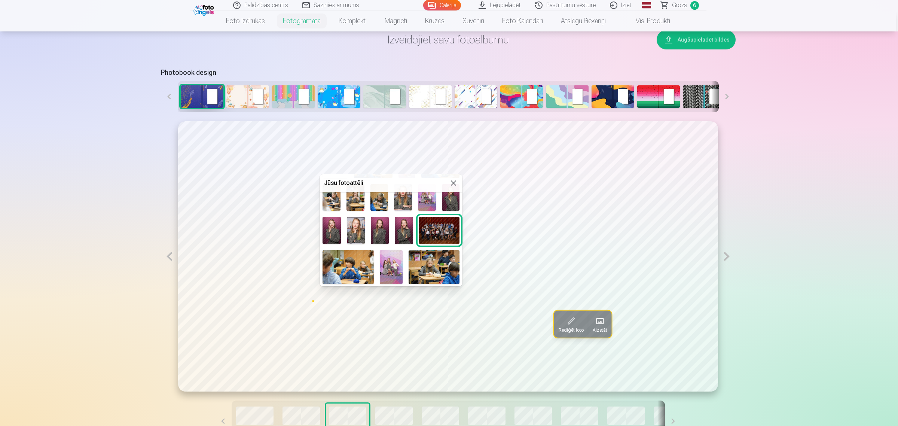
click at [337, 325] on div at bounding box center [449, 213] width 898 height 426
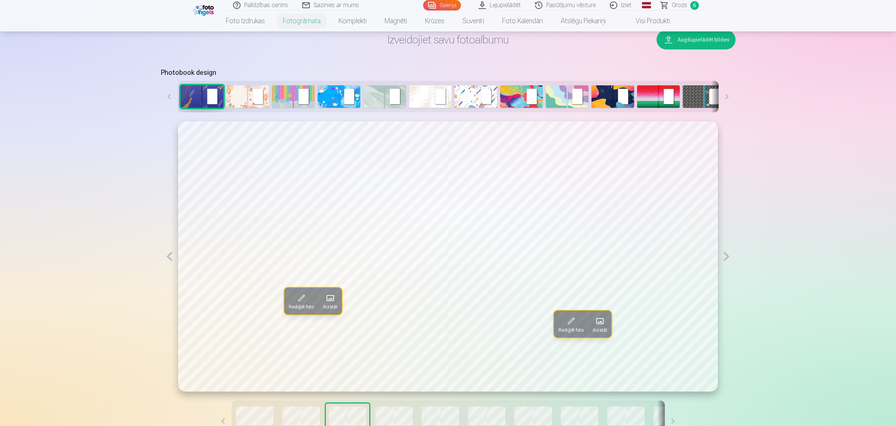
click at [331, 298] on span at bounding box center [330, 298] width 12 height 12
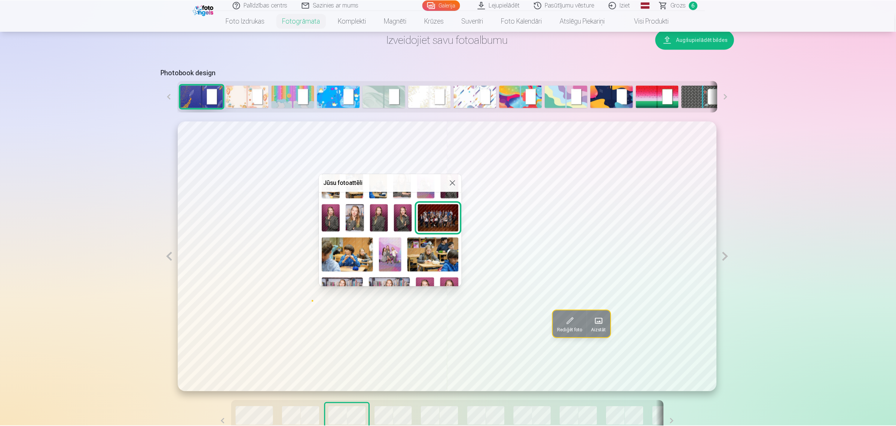
scroll to position [141, 0]
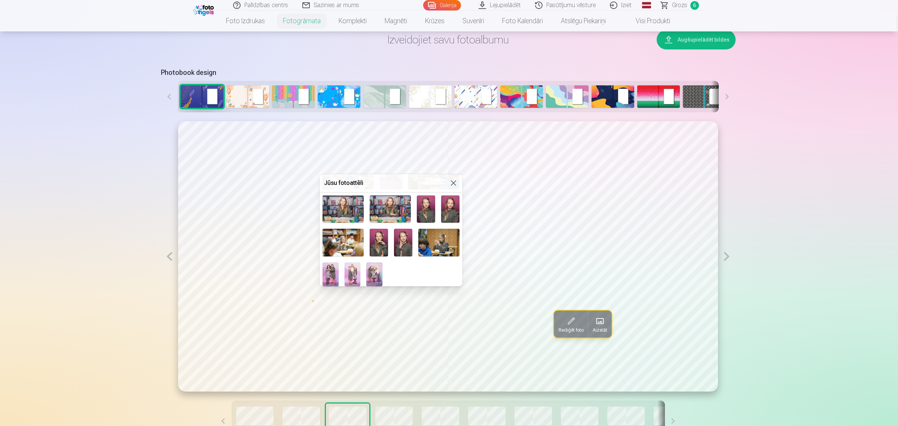
click at [449, 181] on button at bounding box center [453, 182] width 9 height 9
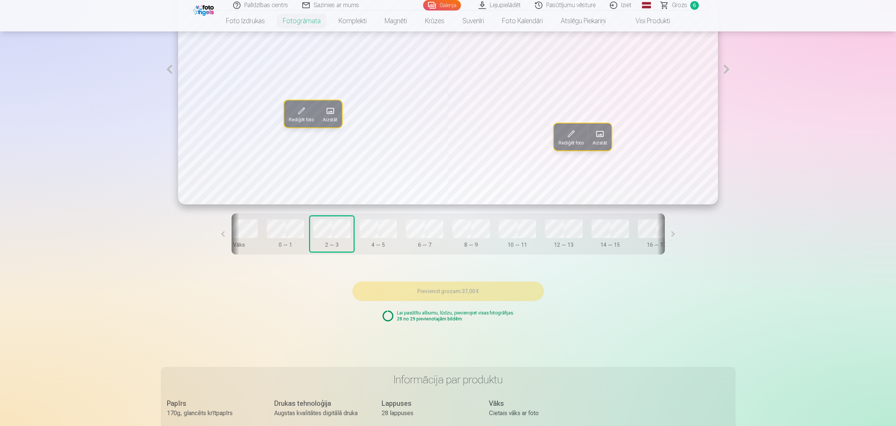
scroll to position [0, 0]
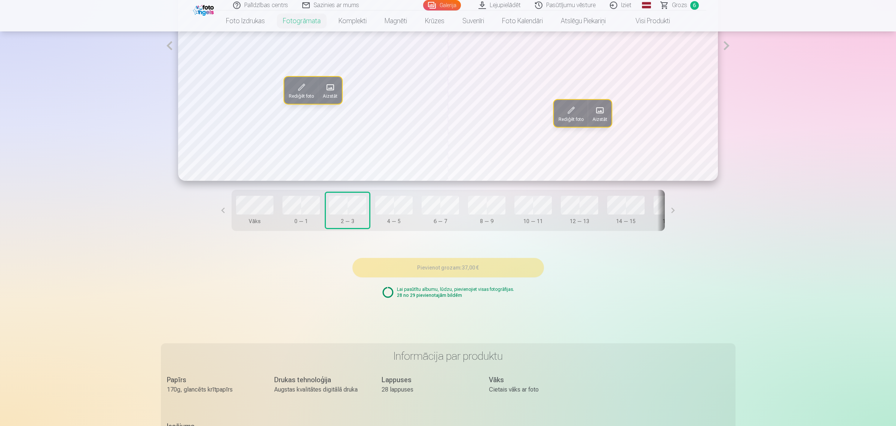
scroll to position [637, 0]
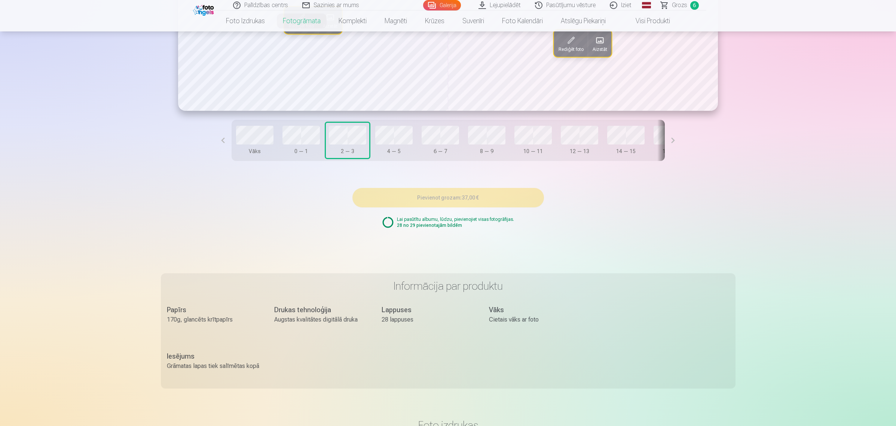
click at [667, 138] on button at bounding box center [673, 140] width 17 height 41
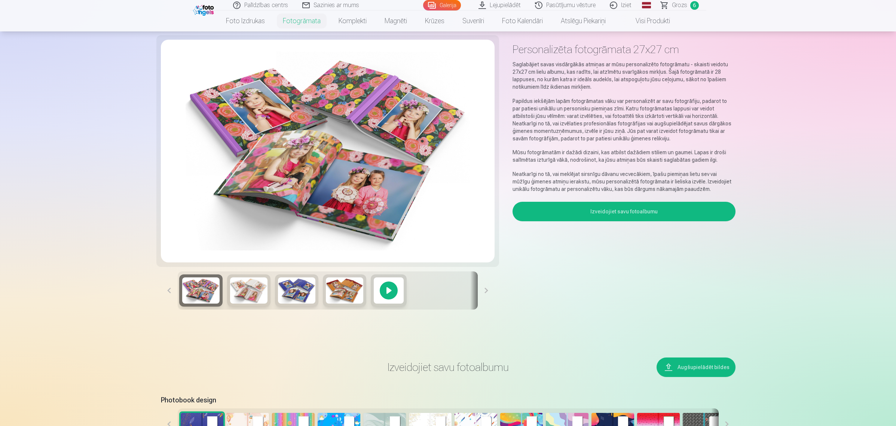
scroll to position [0, 0]
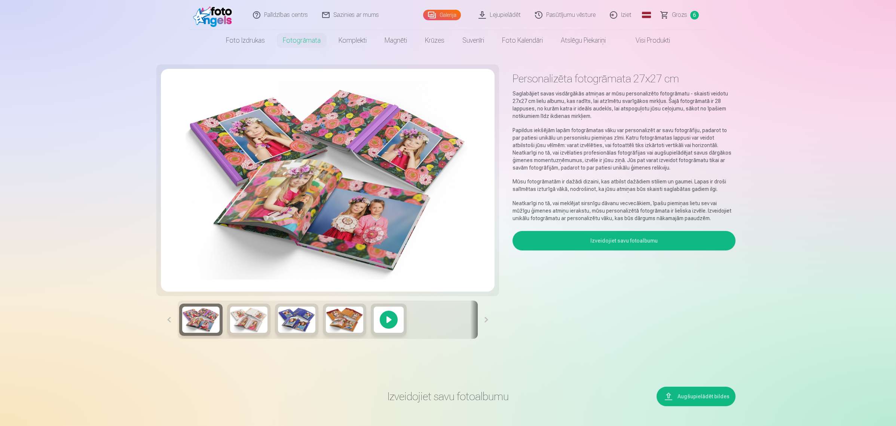
click at [634, 47] on link "Visi produkti" at bounding box center [647, 40] width 64 height 21
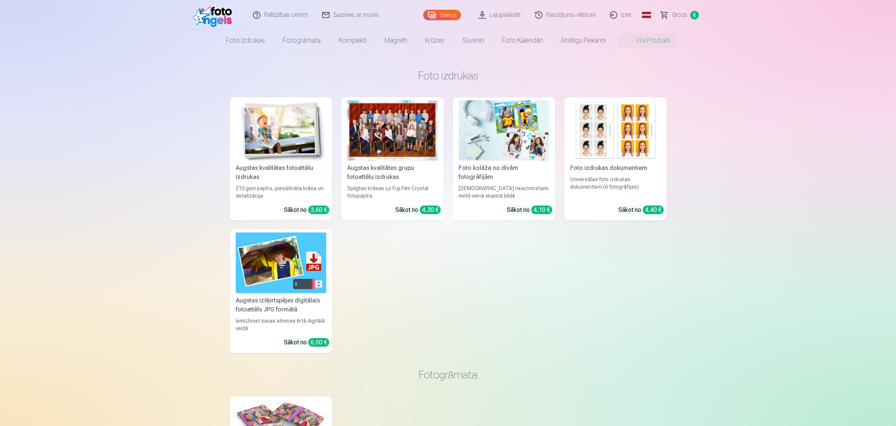
click at [675, 10] on span "Grozs" at bounding box center [679, 14] width 15 height 9
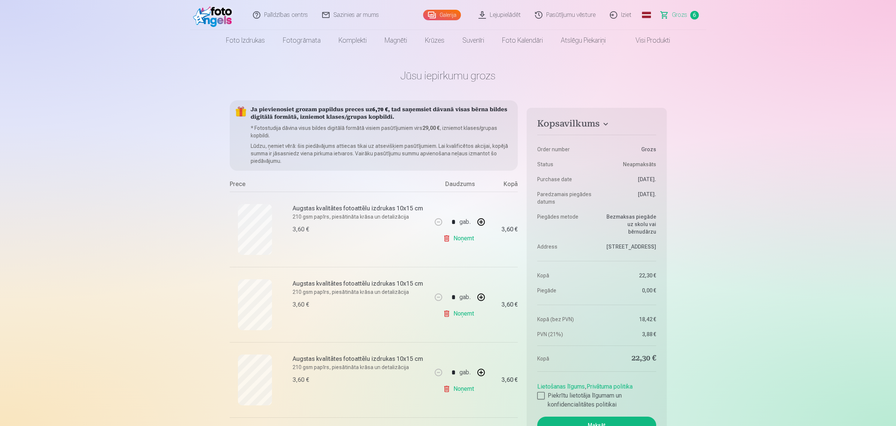
click at [445, 18] on link "Galerija" at bounding box center [442, 15] width 38 height 10
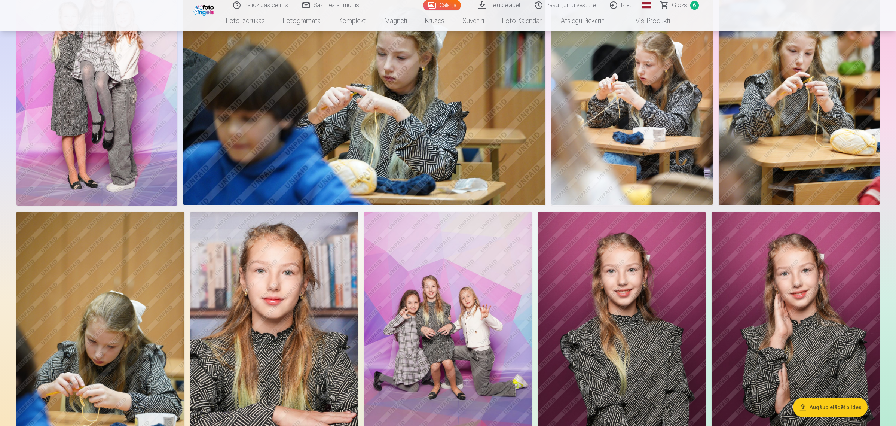
scroll to position [561, 0]
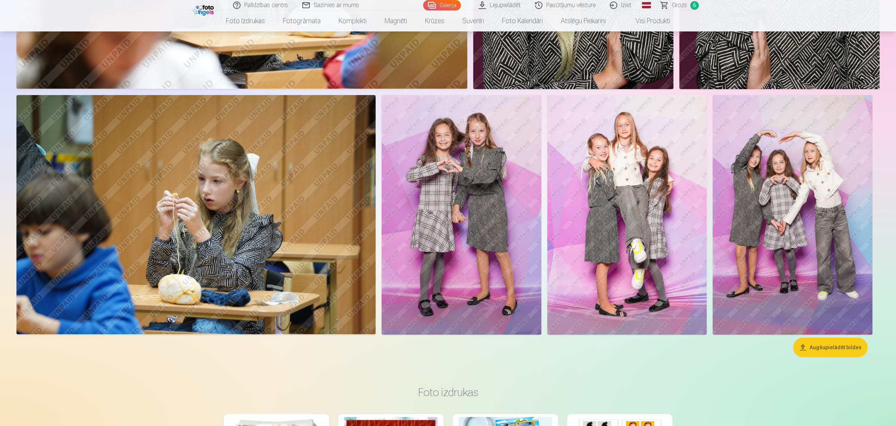
click at [315, 178] on img at bounding box center [195, 214] width 359 height 239
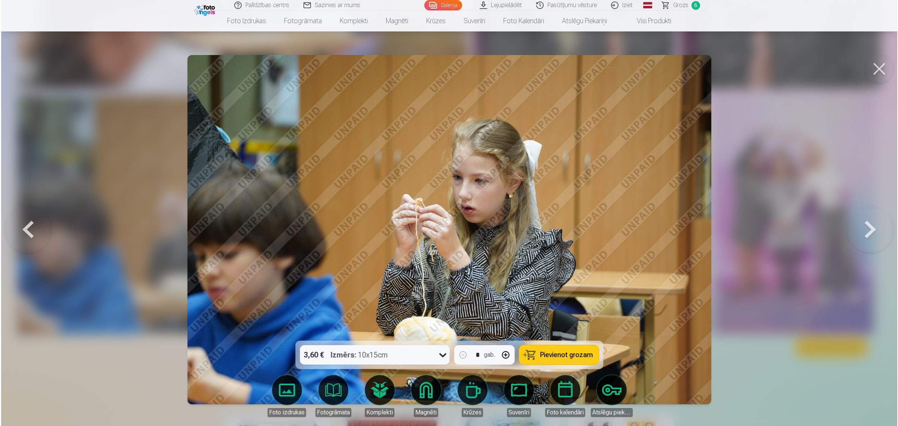
scroll to position [2342, 0]
click at [577, 358] on span "Pievienot grozam" at bounding box center [566, 354] width 53 height 7
click at [876, 67] on button at bounding box center [880, 69] width 30 height 30
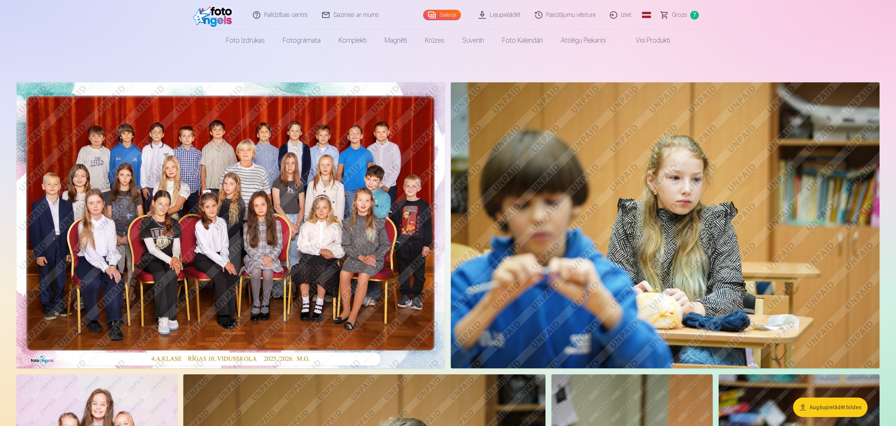
click at [713, 209] on img at bounding box center [665, 225] width 429 height 286
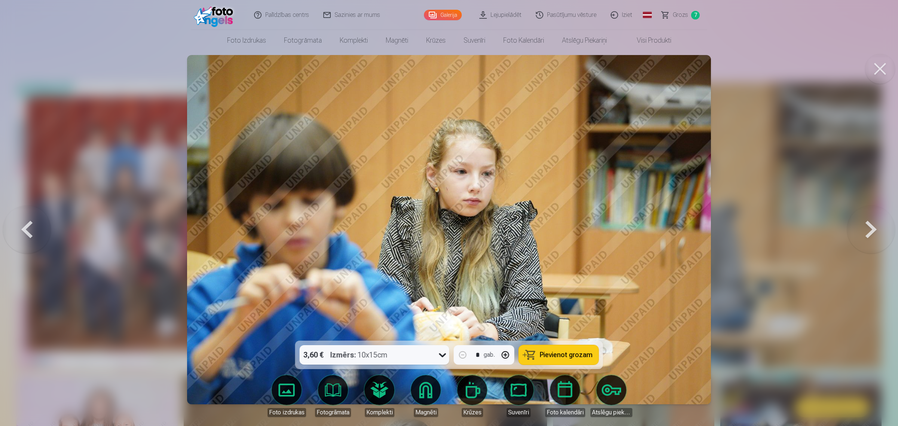
click at [556, 356] on span "Pievienot grozam" at bounding box center [566, 354] width 53 height 7
click at [687, 10] on link "Grozs 8" at bounding box center [681, 15] width 52 height 30
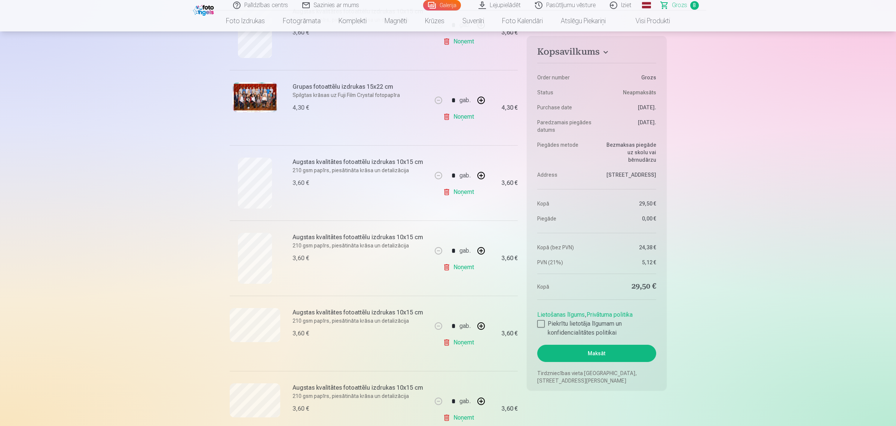
scroll to position [468, 0]
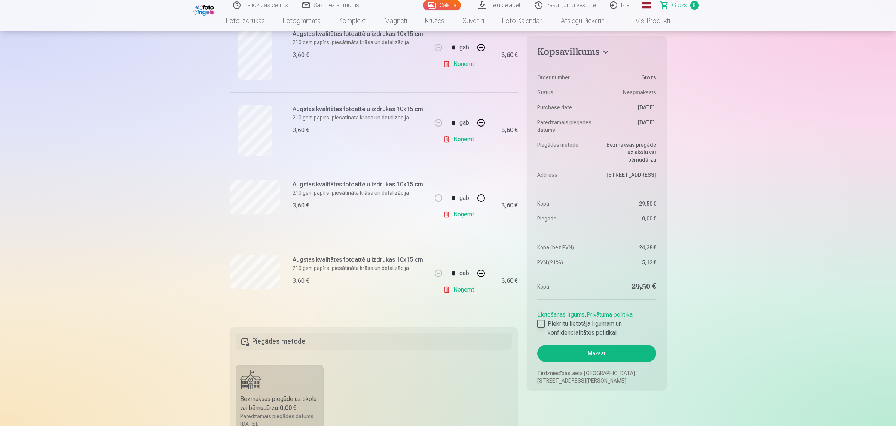
click at [542, 324] on div at bounding box center [540, 323] width 7 height 7
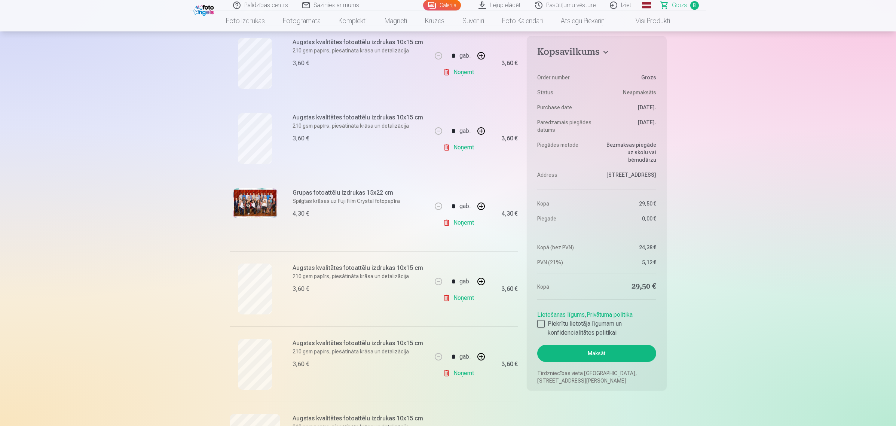
scroll to position [514, 0]
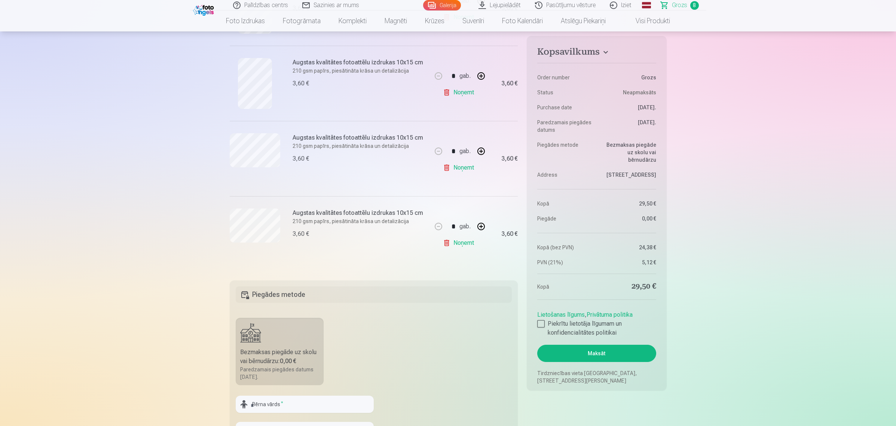
click at [579, 358] on button "Maksāt" at bounding box center [596, 353] width 119 height 17
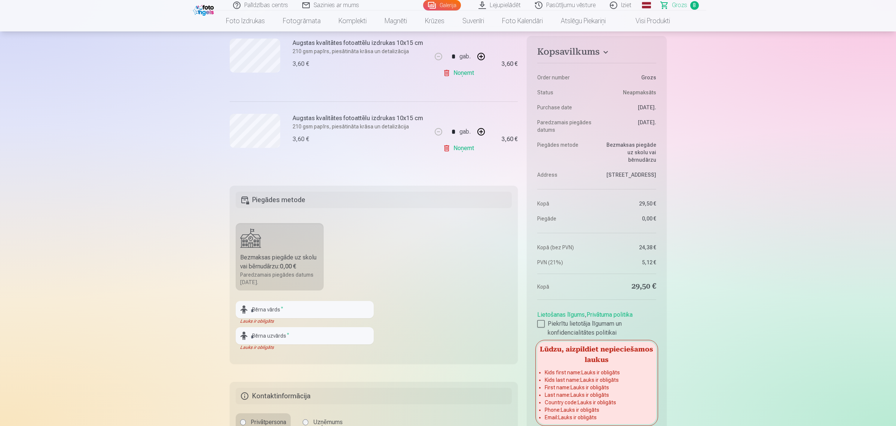
scroll to position [655, 0]
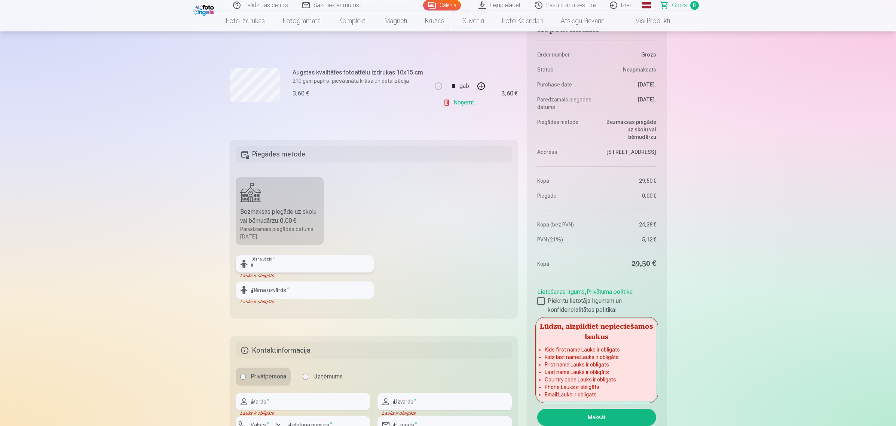
click at [305, 260] on input "text" at bounding box center [305, 263] width 138 height 17
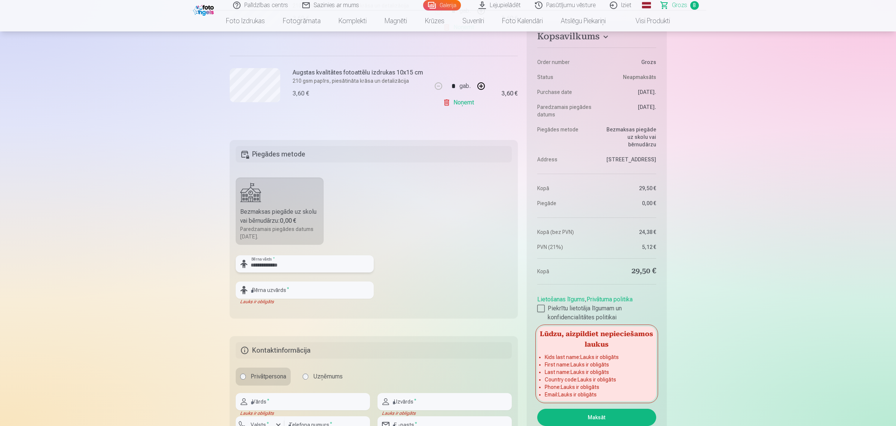
drag, startPoint x: 293, startPoint y: 265, endPoint x: 261, endPoint y: 266, distance: 31.5
click at [261, 266] on input "**********" at bounding box center [305, 263] width 138 height 17
type input "*****"
click at [275, 296] on input "text" at bounding box center [305, 289] width 138 height 17
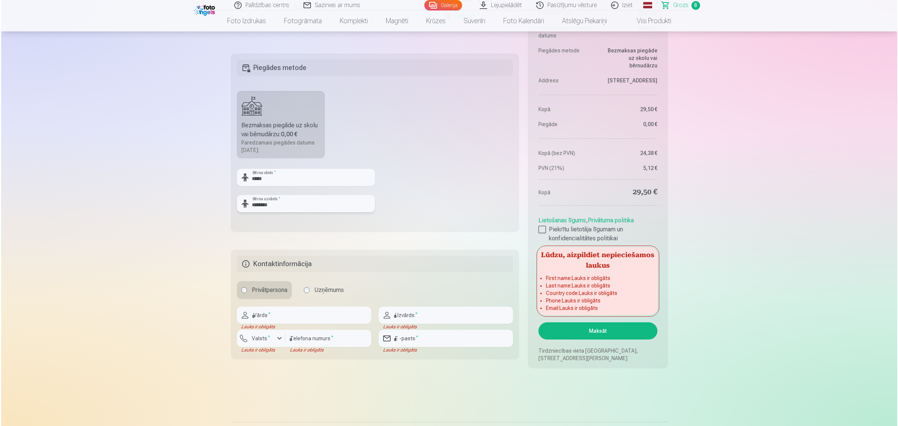
scroll to position [795, 0]
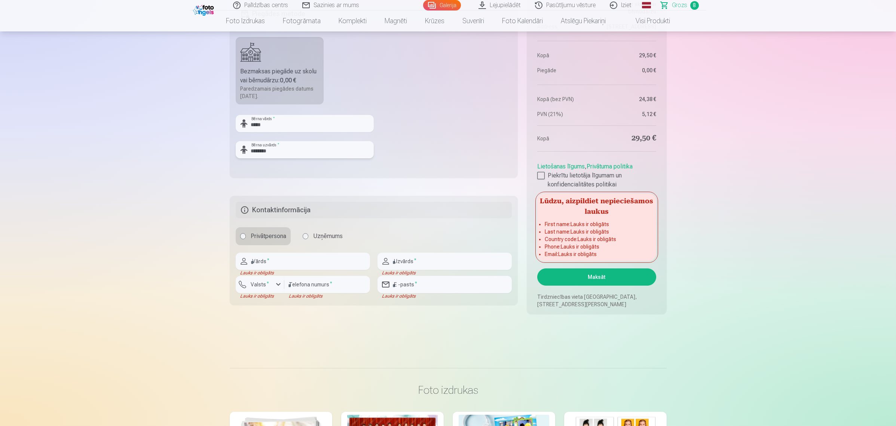
type input "********"
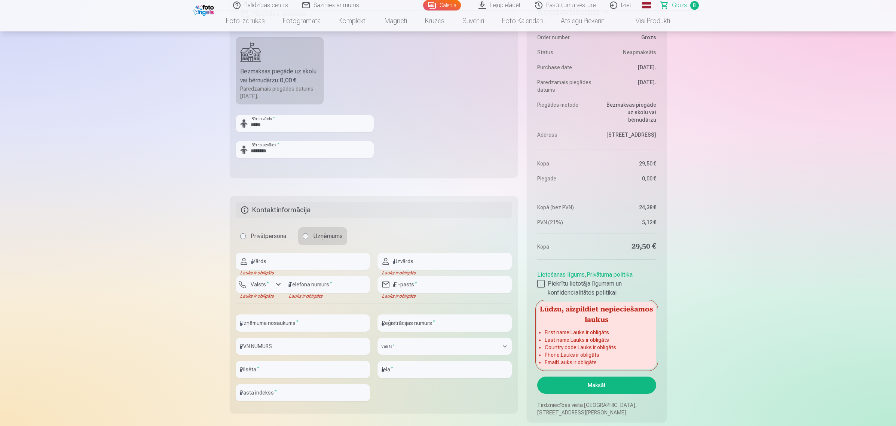
click at [248, 238] on label "Privātpersona" at bounding box center [263, 236] width 55 height 18
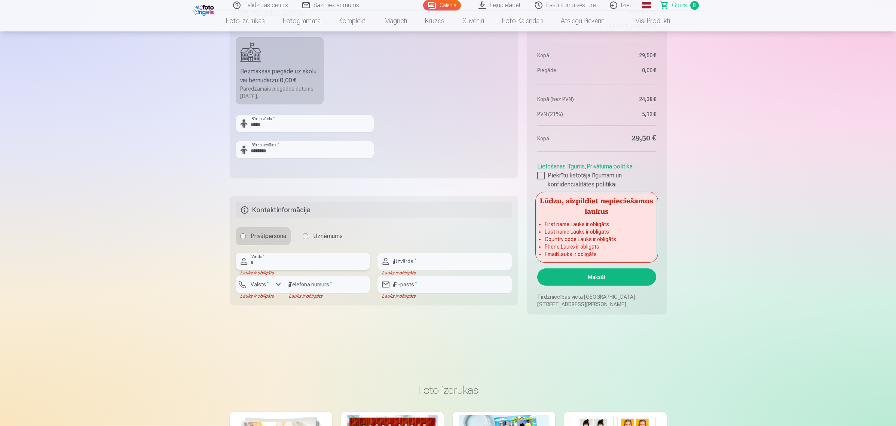
click at [263, 259] on input "text" at bounding box center [303, 261] width 134 height 17
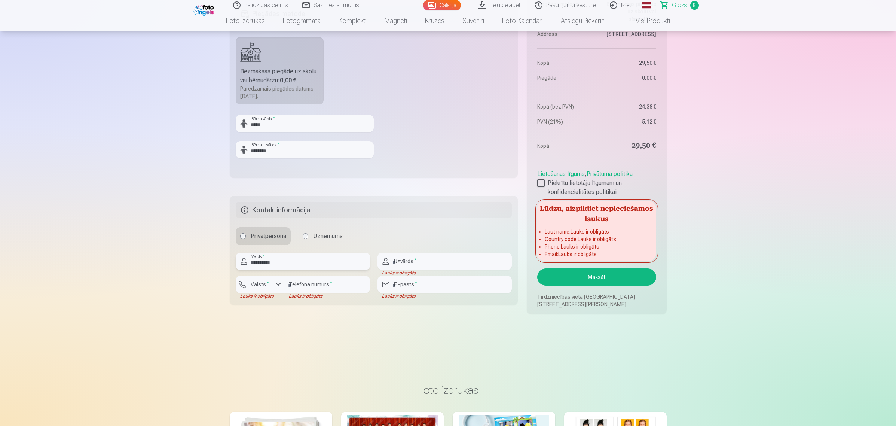
type input "**********"
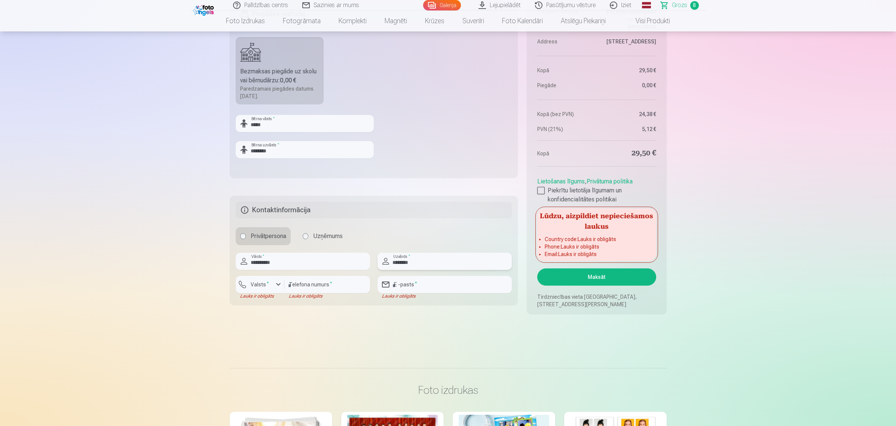
type input "********"
click at [302, 288] on input "number" at bounding box center [327, 284] width 86 height 17
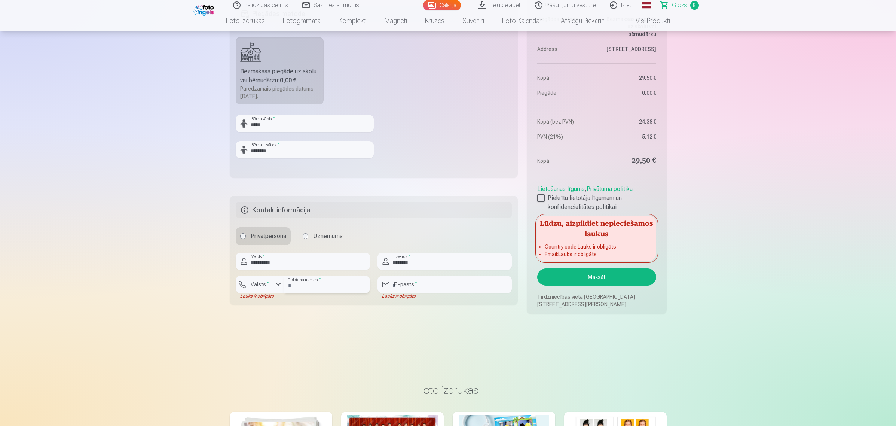
type input "********"
click at [275, 283] on div "button" at bounding box center [278, 284] width 9 height 9
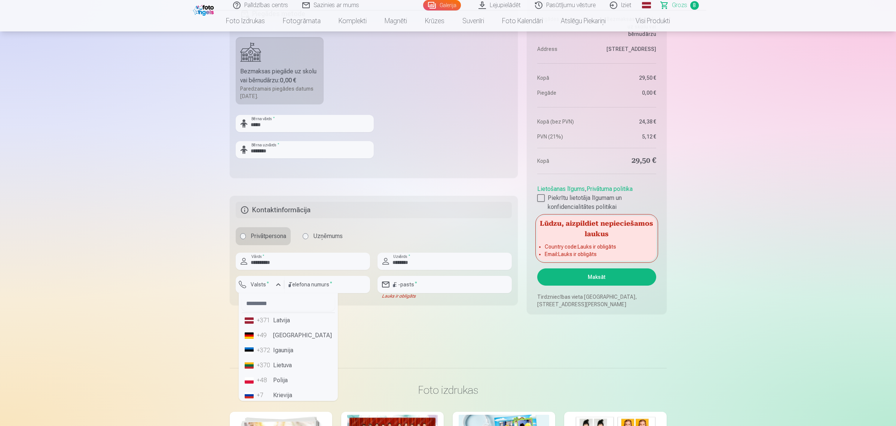
click at [282, 318] on li "+371 Latvija" at bounding box center [288, 320] width 93 height 15
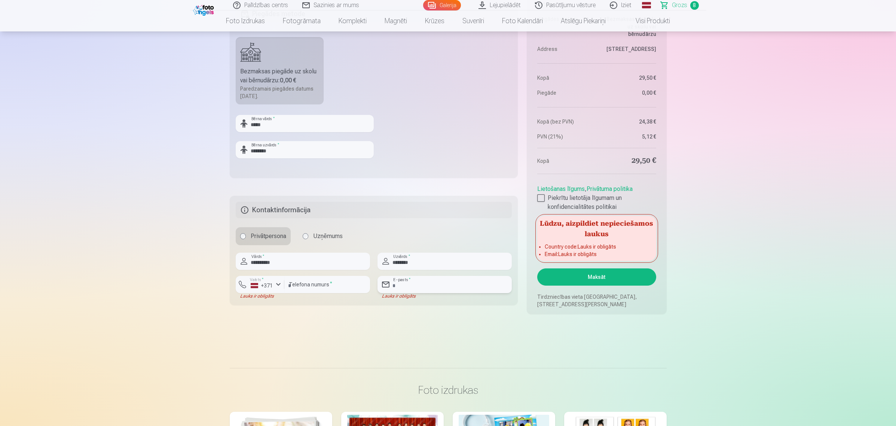
click at [433, 283] on input "email" at bounding box center [444, 284] width 134 height 17
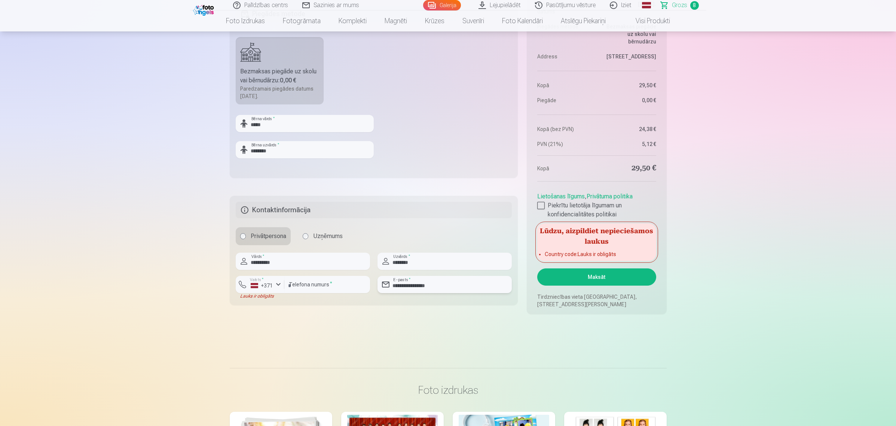
type input "**********"
click at [597, 279] on button "Maksāt" at bounding box center [596, 276] width 119 height 17
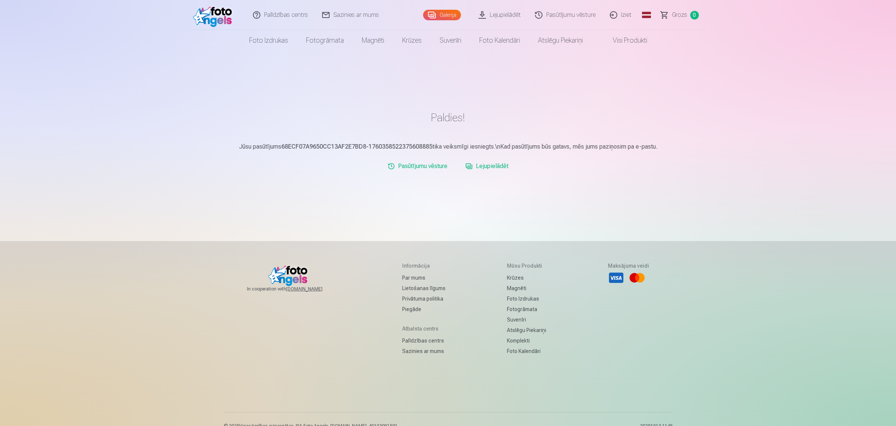
click at [485, 17] on link "Lejupielādēt" at bounding box center [500, 15] width 56 height 30
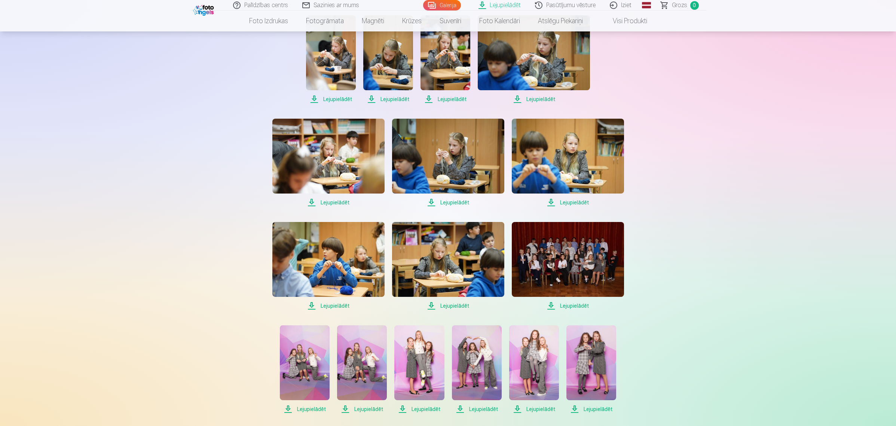
scroll to position [47, 0]
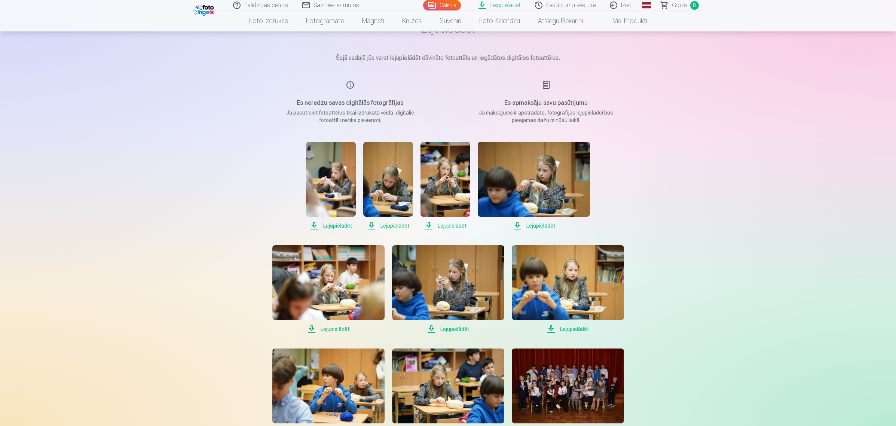
click at [341, 224] on span "Lejupielādēt" at bounding box center [331, 225] width 50 height 9
click at [379, 223] on span "Lejupielādēt" at bounding box center [388, 225] width 50 height 9
drag, startPoint x: 437, startPoint y: 226, endPoint x: 456, endPoint y: 223, distance: 19.6
click at [437, 226] on span "Lejupielādēt" at bounding box center [445, 225] width 50 height 9
click at [547, 221] on span "Lejupielādēt" at bounding box center [534, 225] width 112 height 9
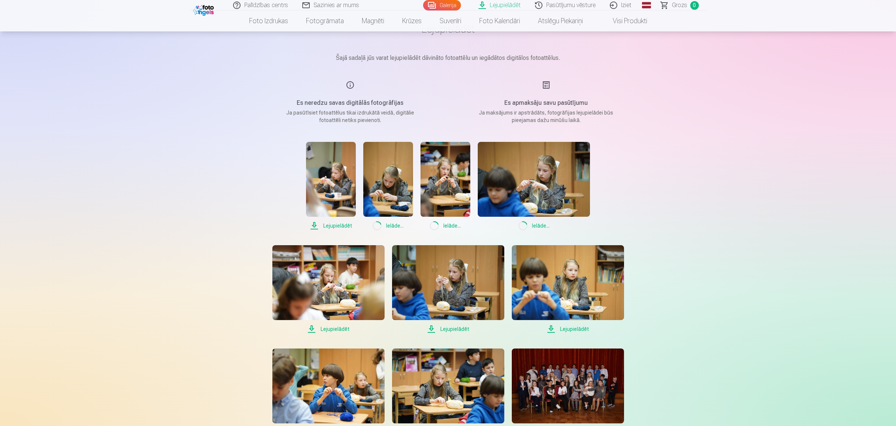
click at [324, 328] on span "Lejupielādēt" at bounding box center [328, 328] width 112 height 9
click at [431, 329] on span "Lejupielādēt" at bounding box center [448, 328] width 112 height 9
click at [554, 328] on span "Lejupielādēt" at bounding box center [568, 328] width 112 height 9
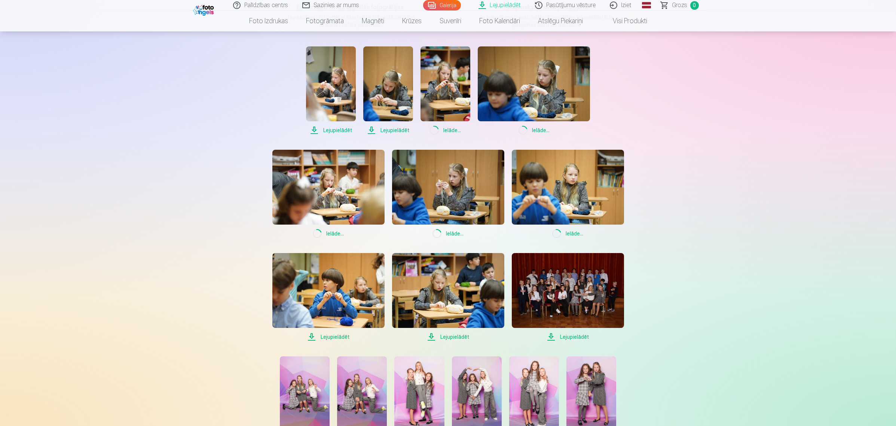
scroll to position [187, 0]
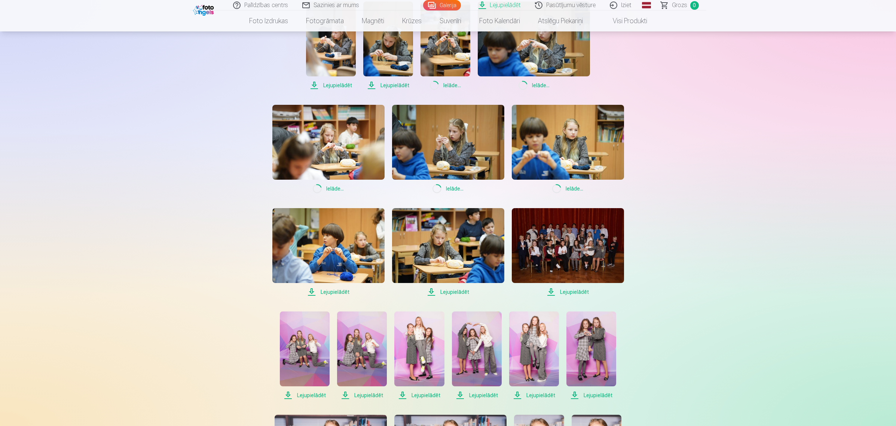
click at [334, 294] on span "Lejupielādēt" at bounding box center [328, 291] width 112 height 9
click at [446, 291] on span "Lejupielādēt" at bounding box center [448, 291] width 112 height 9
click at [558, 292] on span "Lejupielādēt" at bounding box center [568, 291] width 112 height 9
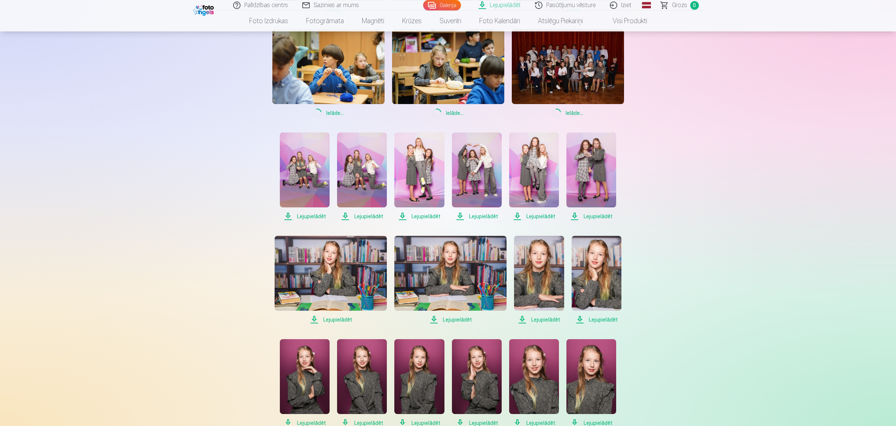
scroll to position [374, 0]
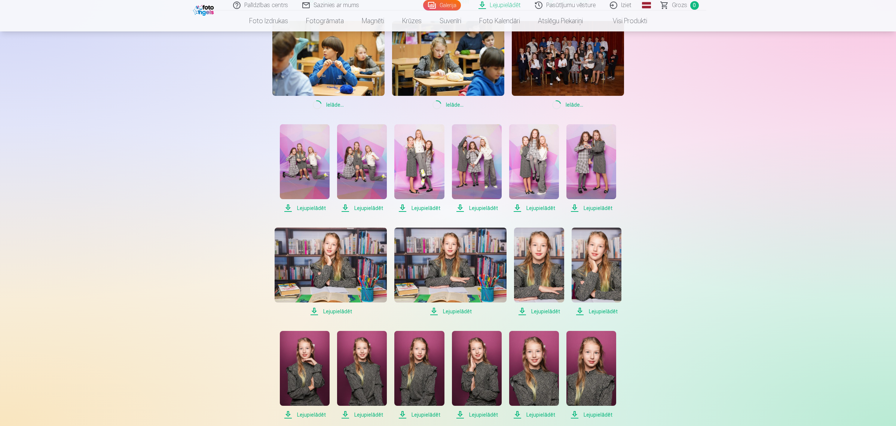
click at [308, 207] on span "Lejupielādēt" at bounding box center [305, 208] width 50 height 9
click at [374, 204] on span "Lejupielādēt" at bounding box center [362, 208] width 50 height 9
click at [422, 204] on span "Lejupielādēt" at bounding box center [419, 208] width 50 height 9
click at [465, 204] on span "Lejupielādēt" at bounding box center [477, 208] width 50 height 9
click at [545, 203] on link "Lejupielādēt" at bounding box center [534, 168] width 50 height 88
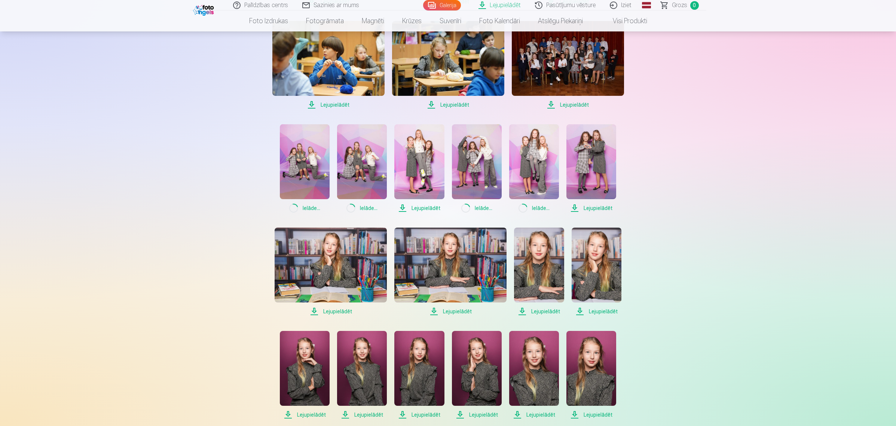
click at [585, 207] on span "Lejupielādēt" at bounding box center [591, 208] width 50 height 9
click at [325, 309] on span "Lejupielādēt" at bounding box center [331, 311] width 112 height 9
click at [447, 307] on span "Lejupielādēt" at bounding box center [450, 311] width 112 height 9
click at [521, 308] on span "Lejupielādēt" at bounding box center [539, 311] width 50 height 9
click at [587, 310] on span "Lejupielādēt" at bounding box center [597, 311] width 50 height 9
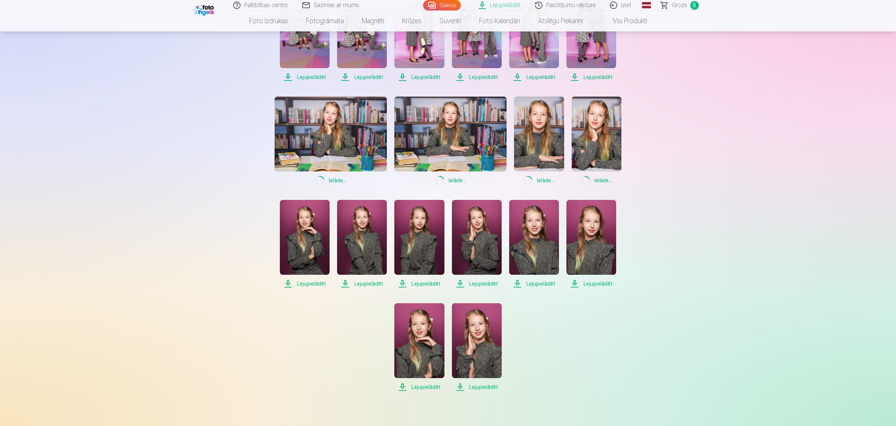
scroll to position [514, 0]
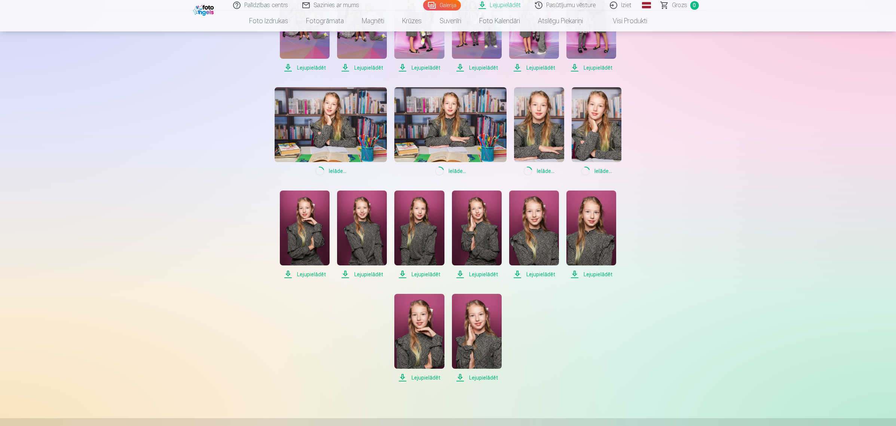
click at [317, 270] on span "Lejupielādēt" at bounding box center [305, 274] width 50 height 9
click at [379, 275] on span "Lejupielādēt" at bounding box center [362, 274] width 50 height 9
click at [416, 274] on span "Lejupielādēt" at bounding box center [419, 274] width 50 height 9
click at [472, 276] on span "Lejupielādēt" at bounding box center [477, 274] width 50 height 9
click at [530, 278] on span "Lejupielādēt" at bounding box center [534, 274] width 50 height 9
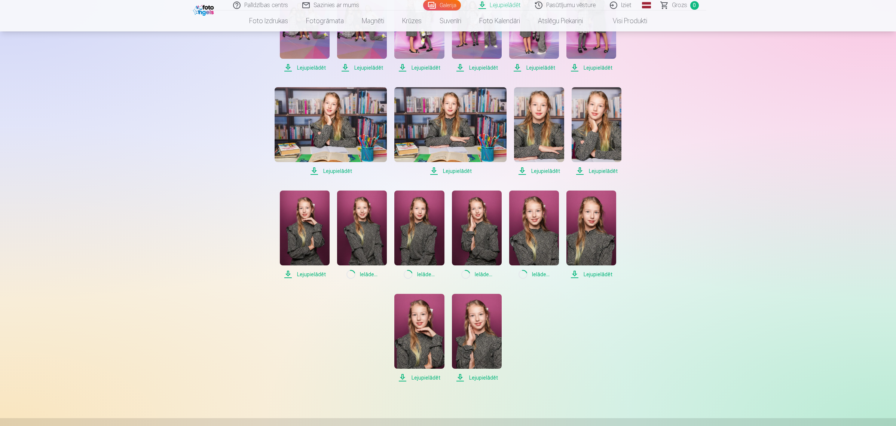
click at [593, 276] on span "Lejupielādēt" at bounding box center [591, 274] width 50 height 9
click at [422, 374] on span "Lejupielādēt" at bounding box center [419, 377] width 50 height 9
click at [466, 376] on span "Lejupielādēt" at bounding box center [477, 377] width 50 height 9
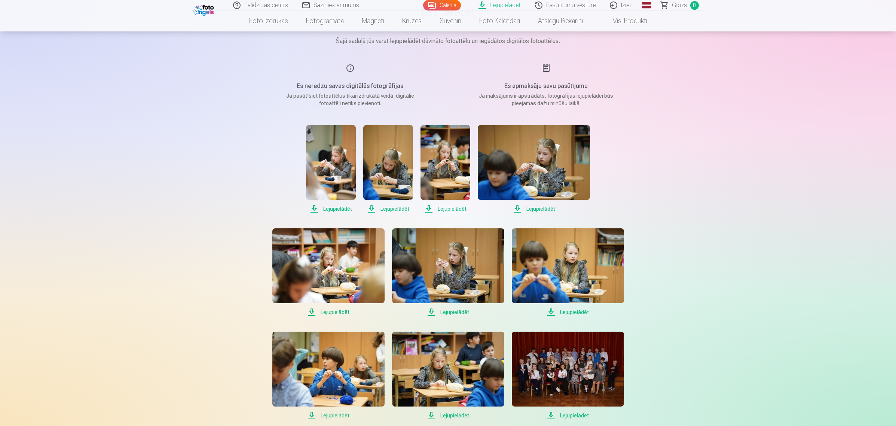
scroll to position [0, 0]
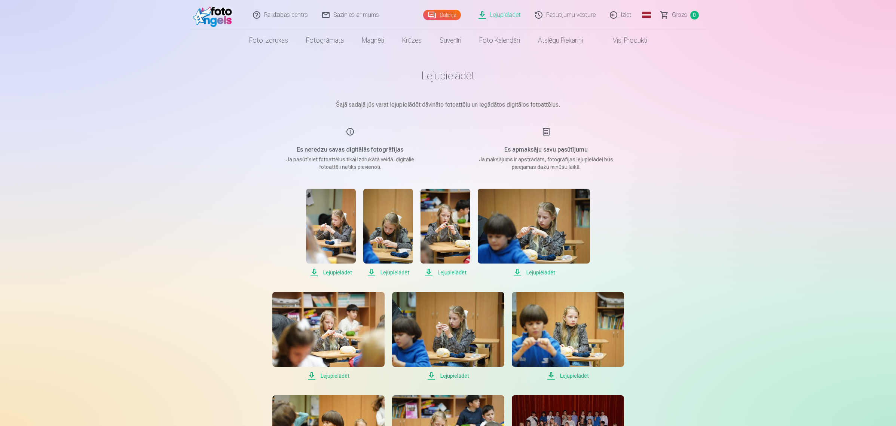
click at [515, 16] on link "Lejupielādēt" at bounding box center [500, 15] width 56 height 30
click at [543, 138] on div "Es apmaksāju savu pasūtījumu Ja maksājums ir apstrādāts, fotogrāfijas lejupielā…" at bounding box center [546, 148] width 178 height 43
